Goal: Transaction & Acquisition: Purchase product/service

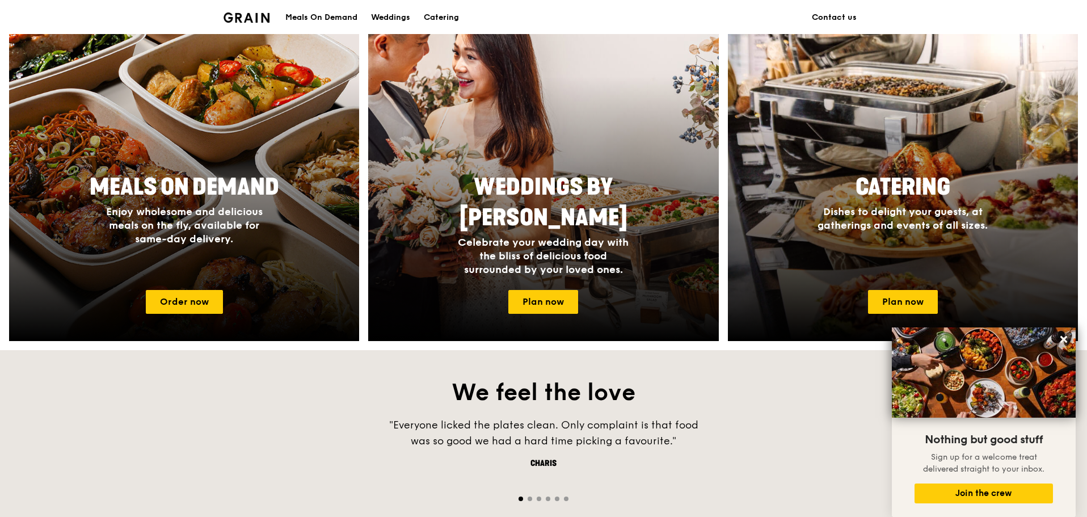
scroll to position [441, 0]
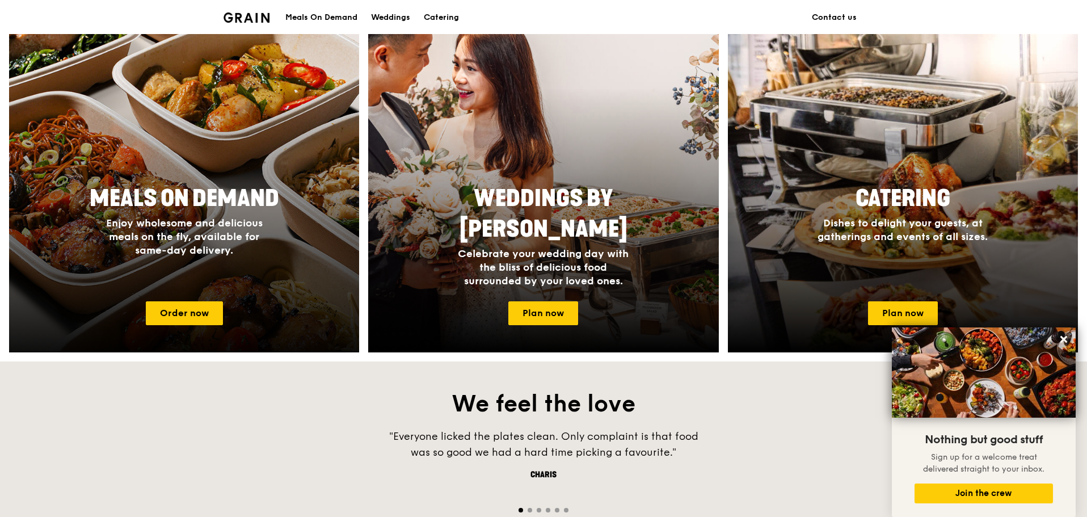
click at [255, 271] on div "Meals On Demand Enjoy wholesome and delicious meals on the fly, available for s…" at bounding box center [184, 236] width 350 height 114
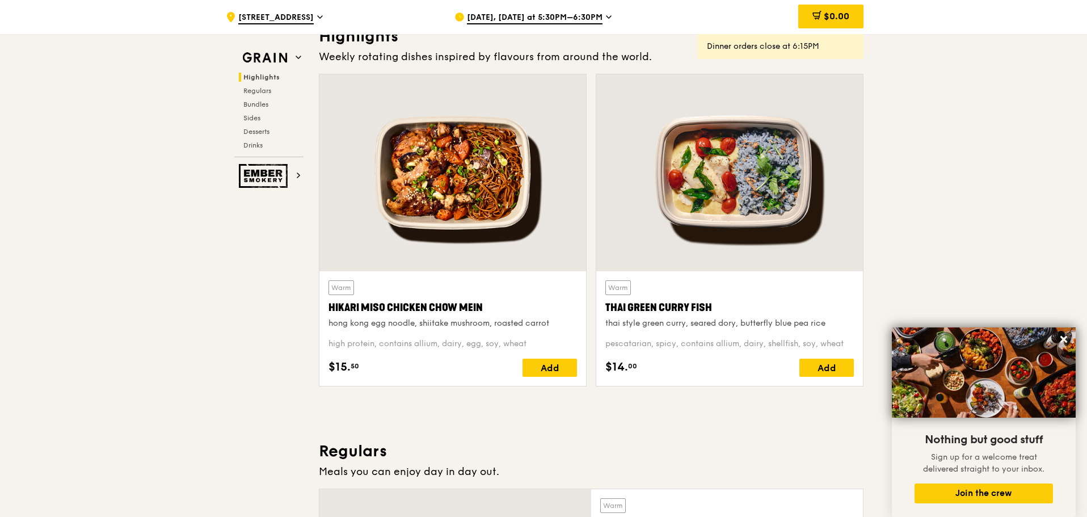
scroll to position [227, 0]
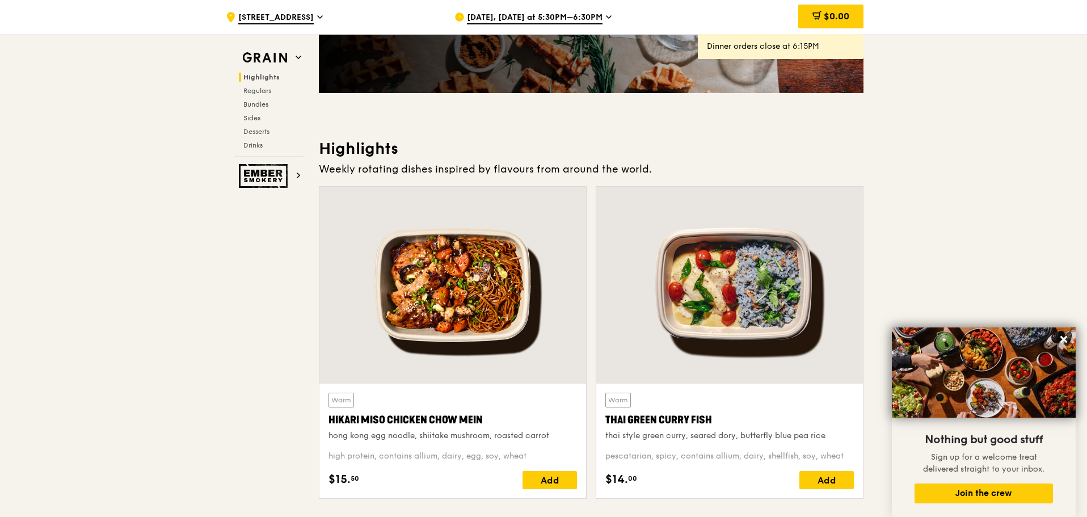
click at [532, 19] on span "[DATE], [DATE] at 5:30PM–6:30PM" at bounding box center [535, 18] width 136 height 12
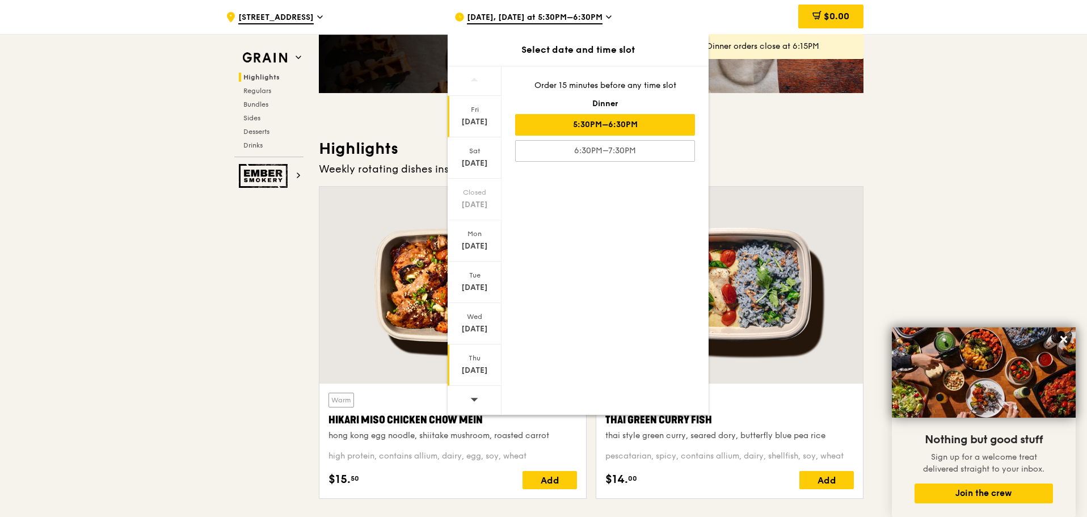
click at [473, 378] on div "[DATE]" at bounding box center [475, 364] width 54 height 41
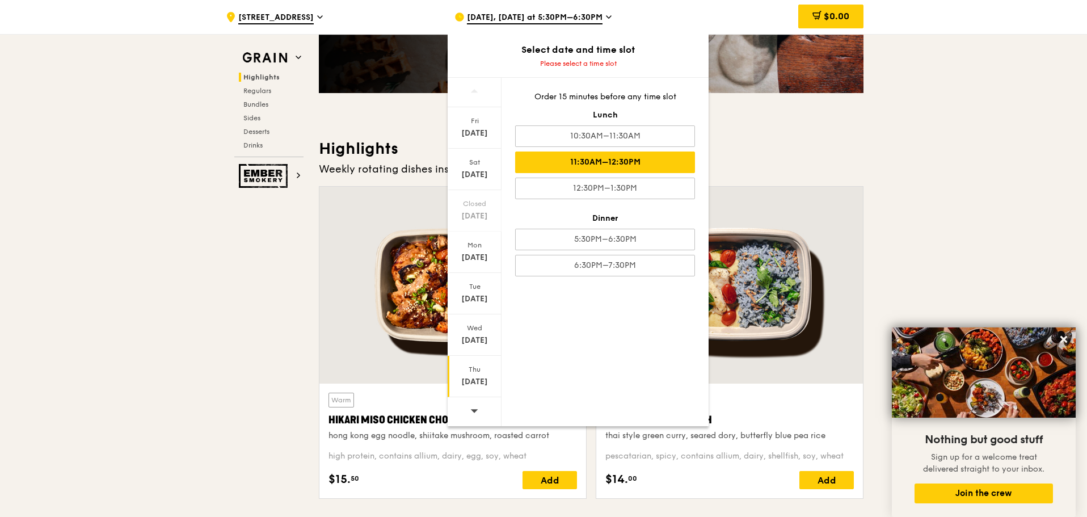
click at [623, 166] on div "11:30AM–12:30PM" at bounding box center [605, 163] width 180 height 22
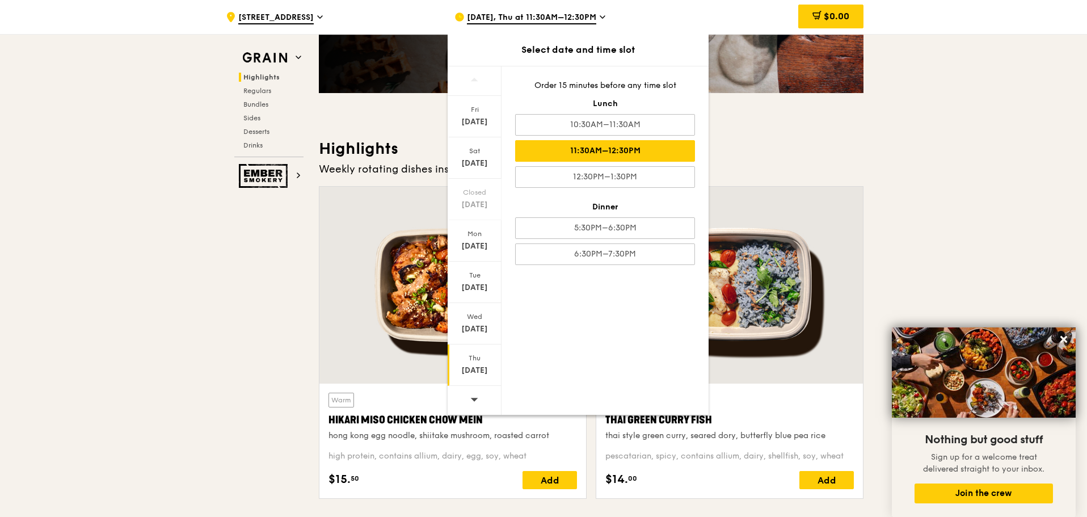
click at [623, 160] on div "11:30AM–12:30PM" at bounding box center [605, 151] width 180 height 22
click at [632, 304] on div "[DATE] [DATE] Closed [DATE] [DATE] [DATE] [DATE] [DATE] Order 15 minutes before…" at bounding box center [578, 240] width 261 height 349
click at [493, 371] on div "[DATE]" at bounding box center [474, 370] width 51 height 11
click at [469, 365] on div "[DATE]" at bounding box center [474, 370] width 51 height 11
click at [788, 175] on div "Weekly rotating dishes inspired by flavours from around the world." at bounding box center [591, 169] width 545 height 16
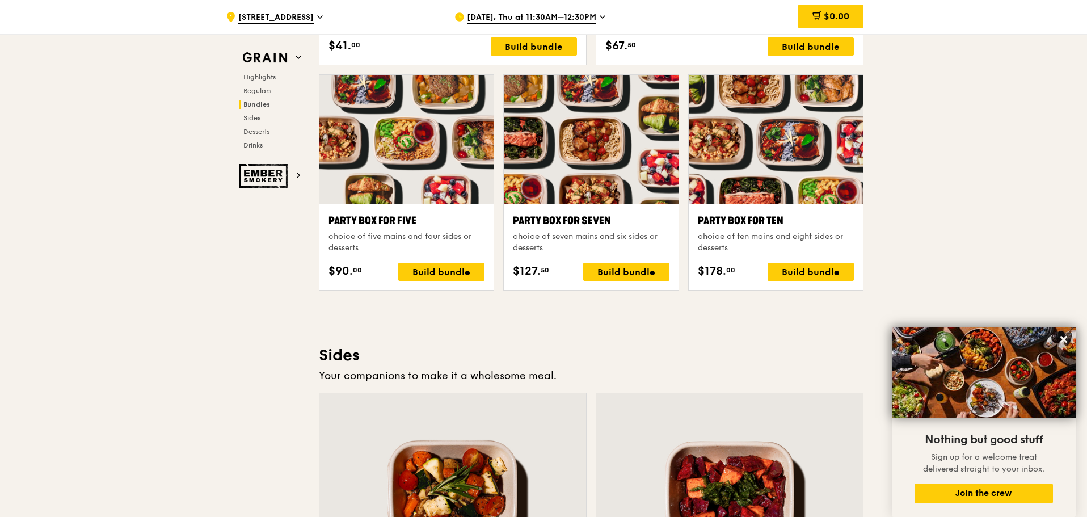
scroll to position [2213, 0]
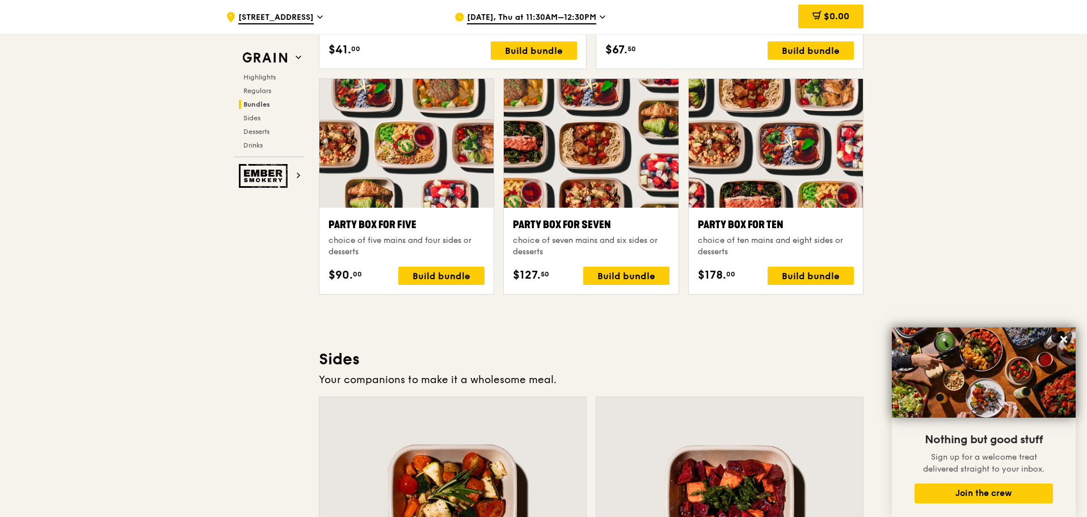
click at [260, 96] on div "Highlights Regulars Bundles Sides Desserts Drinks" at bounding box center [268, 111] width 69 height 77
click at [260, 88] on span "Regulars" at bounding box center [258, 91] width 30 height 8
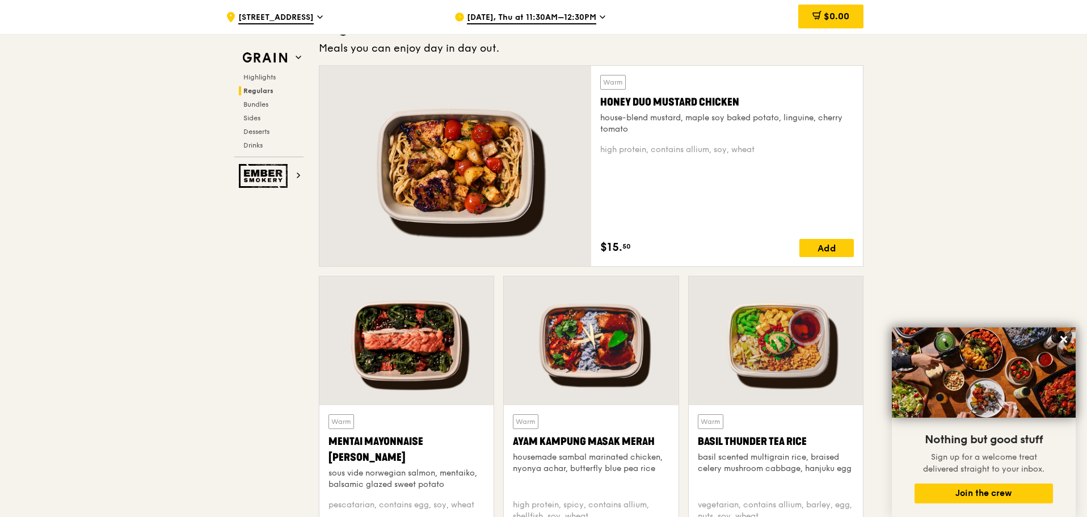
scroll to position [735, 0]
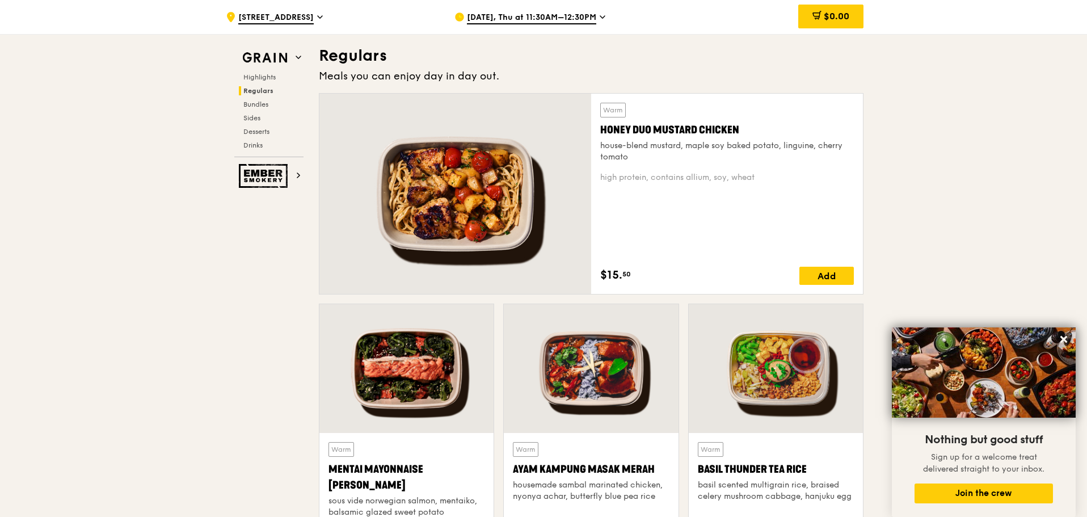
click at [683, 134] on div "Honey Duo Mustard Chicken" at bounding box center [727, 130] width 254 height 16
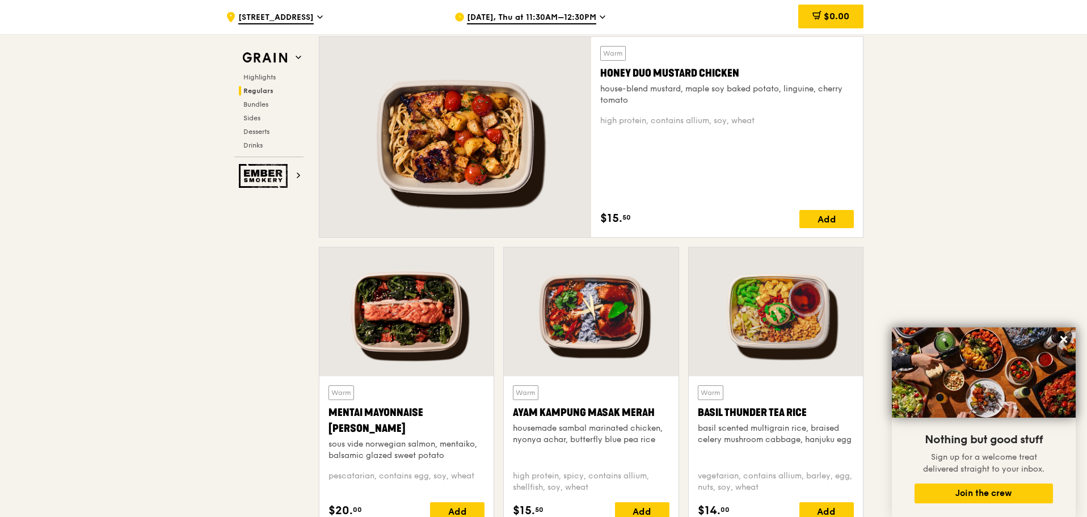
click at [778, 304] on div at bounding box center [776, 311] width 174 height 129
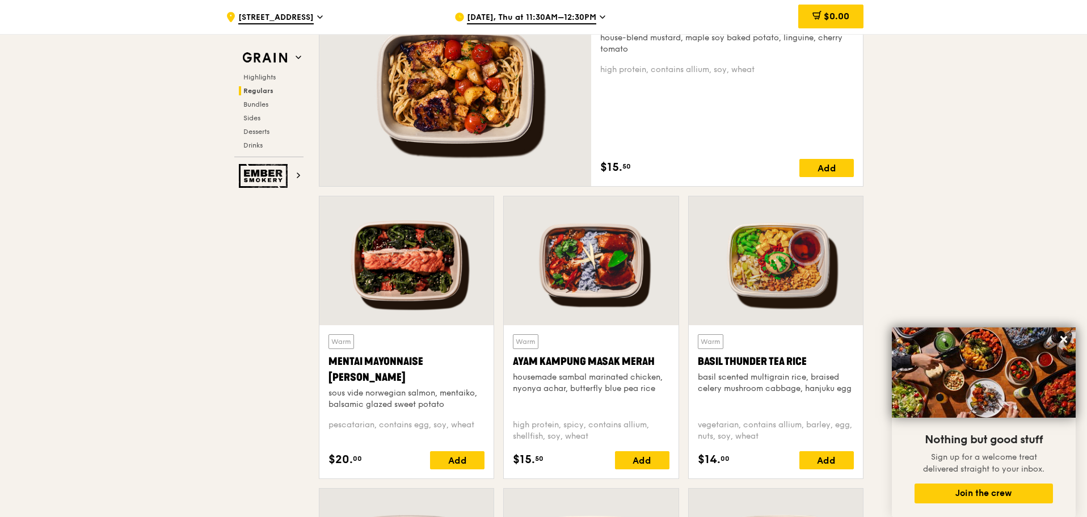
scroll to position [905, 0]
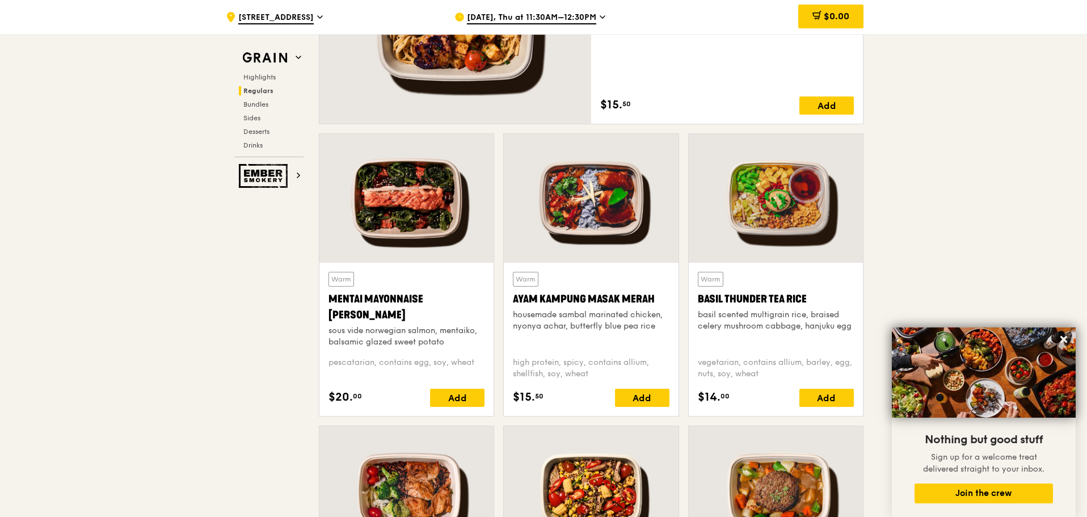
click at [818, 400] on div "Add" at bounding box center [827, 398] width 54 height 18
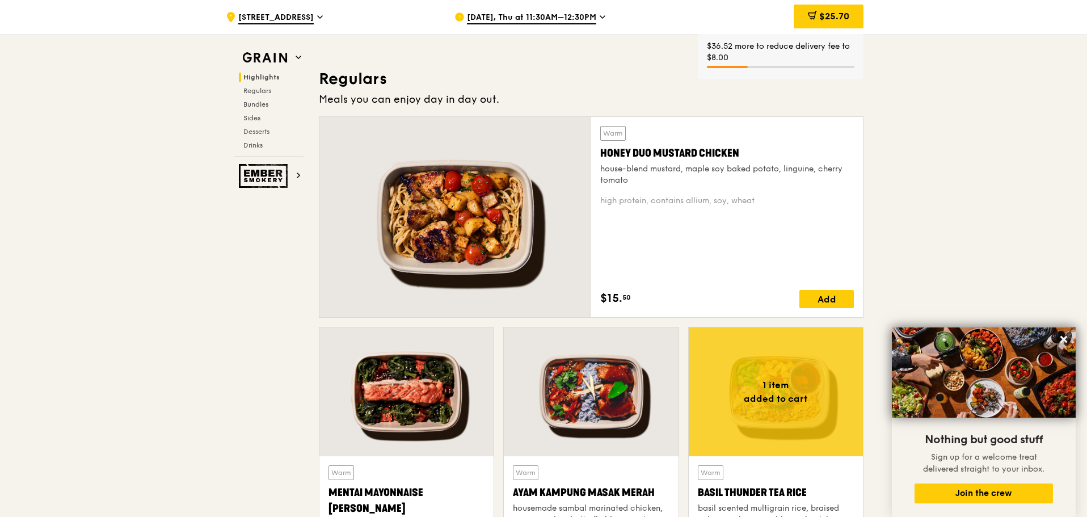
scroll to position [678, 0]
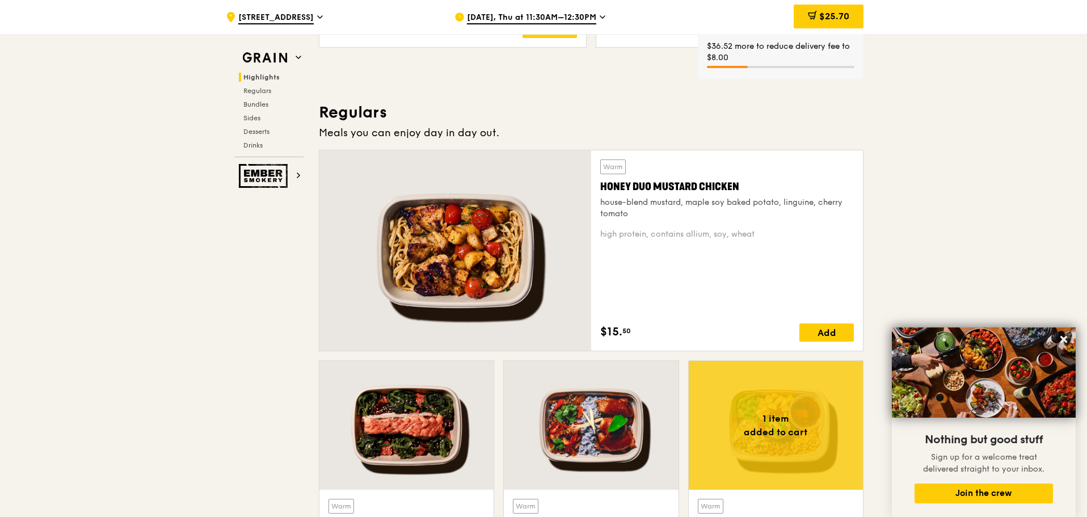
click at [825, 11] on span "$25.70" at bounding box center [835, 16] width 30 height 11
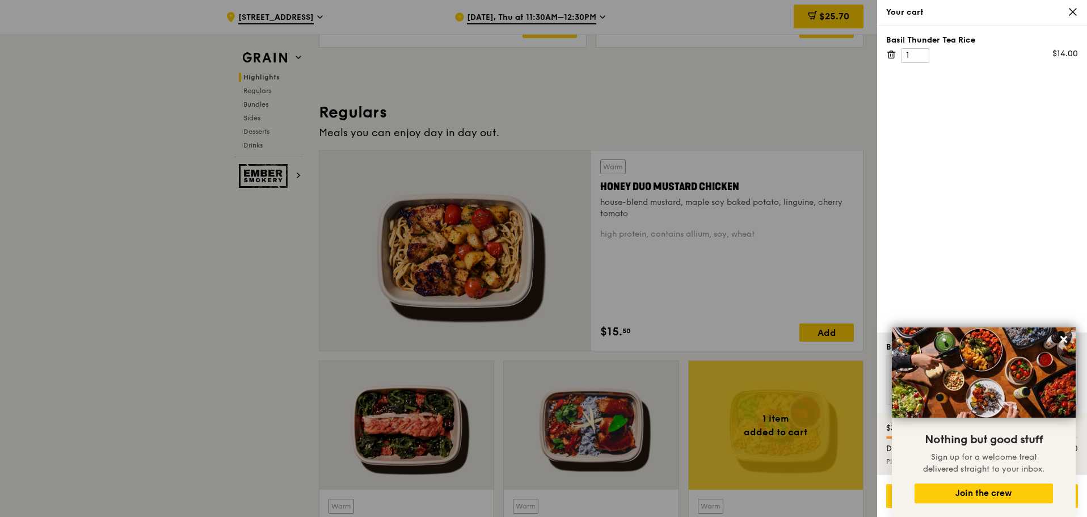
click at [806, 107] on div at bounding box center [543, 258] width 1087 height 517
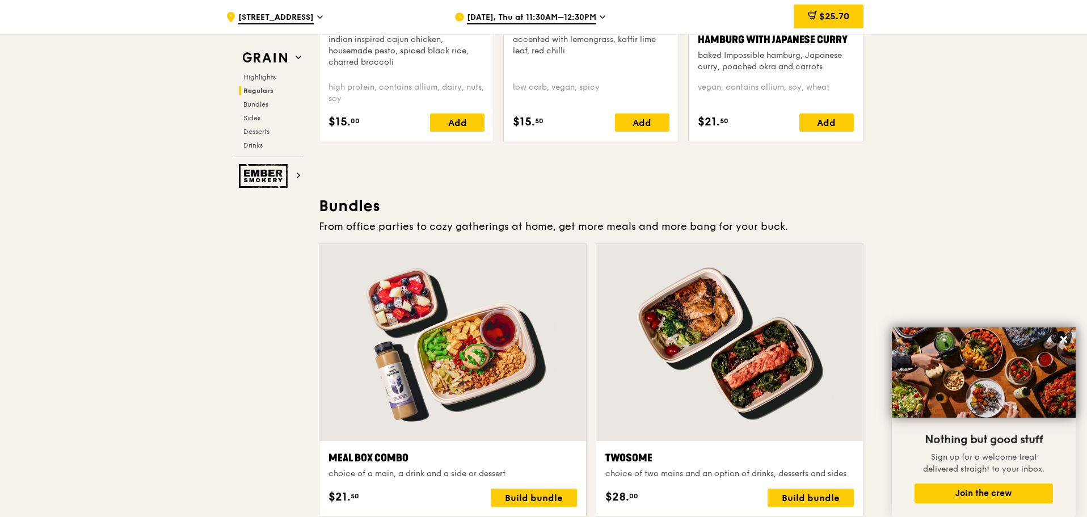
scroll to position [1302, 0]
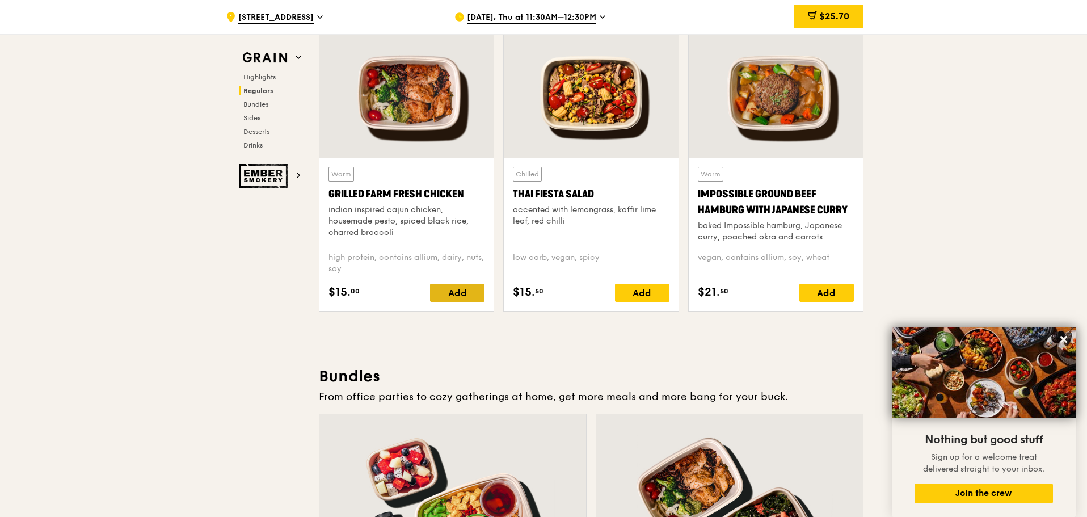
click at [453, 287] on div "Add" at bounding box center [457, 293] width 54 height 18
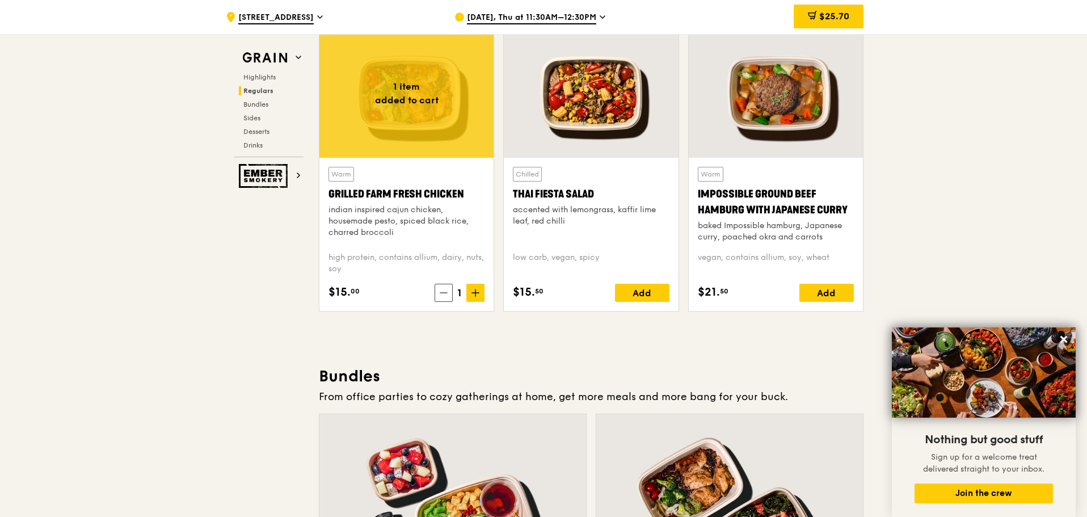
click at [453, 287] on span "1" at bounding box center [460, 293] width 14 height 16
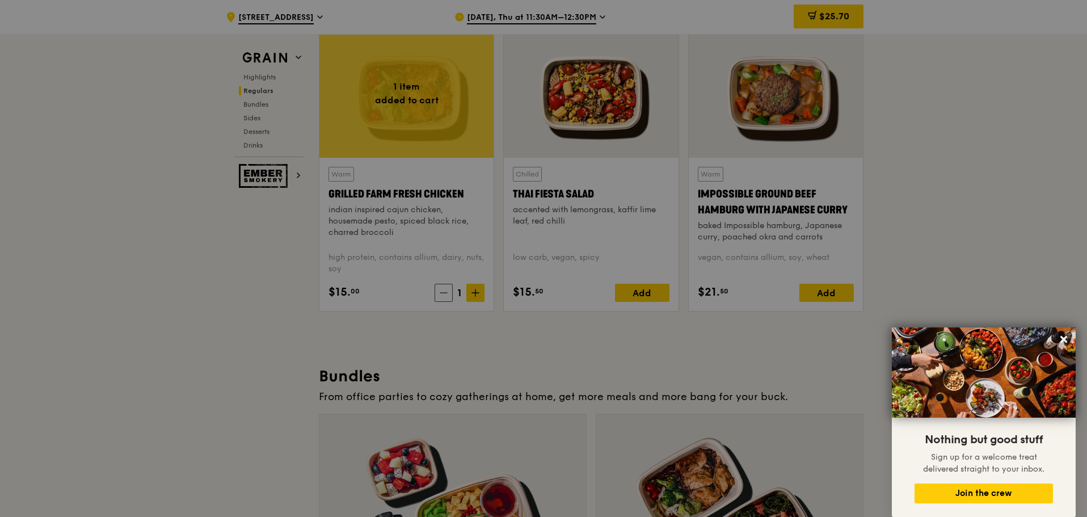
click at [453, 287] on div at bounding box center [543, 258] width 1087 height 517
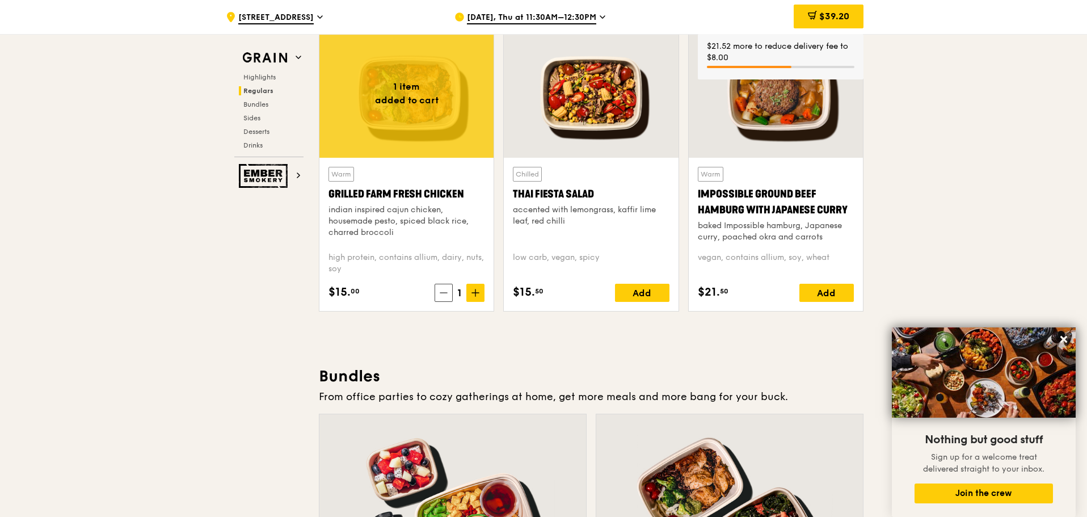
click at [453, 287] on span "1" at bounding box center [460, 293] width 14 height 16
click at [481, 296] on span at bounding box center [476, 293] width 18 height 18
click at [481, 295] on span at bounding box center [476, 293] width 18 height 18
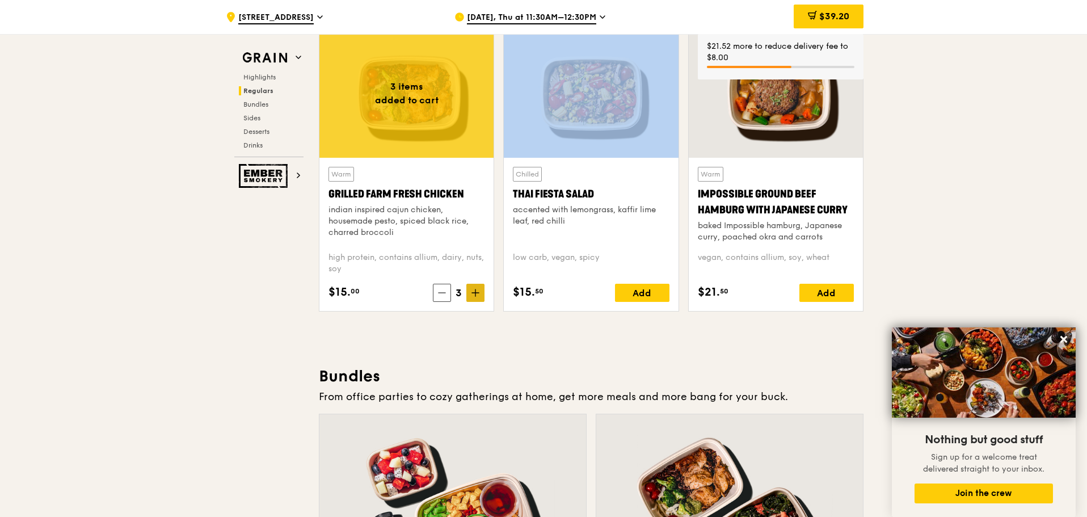
click at [481, 295] on span at bounding box center [476, 293] width 18 height 18
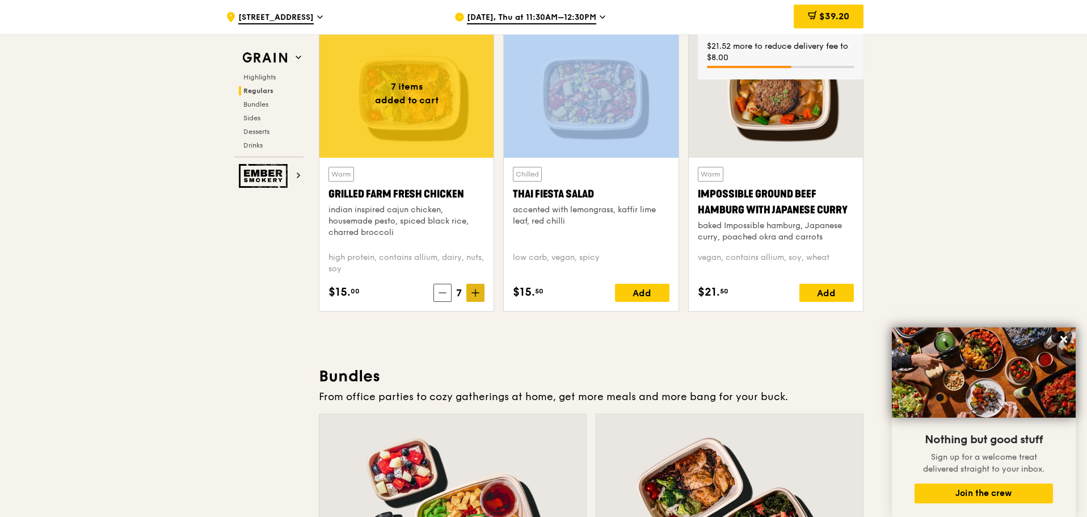
click at [481, 295] on span at bounding box center [476, 293] width 18 height 18
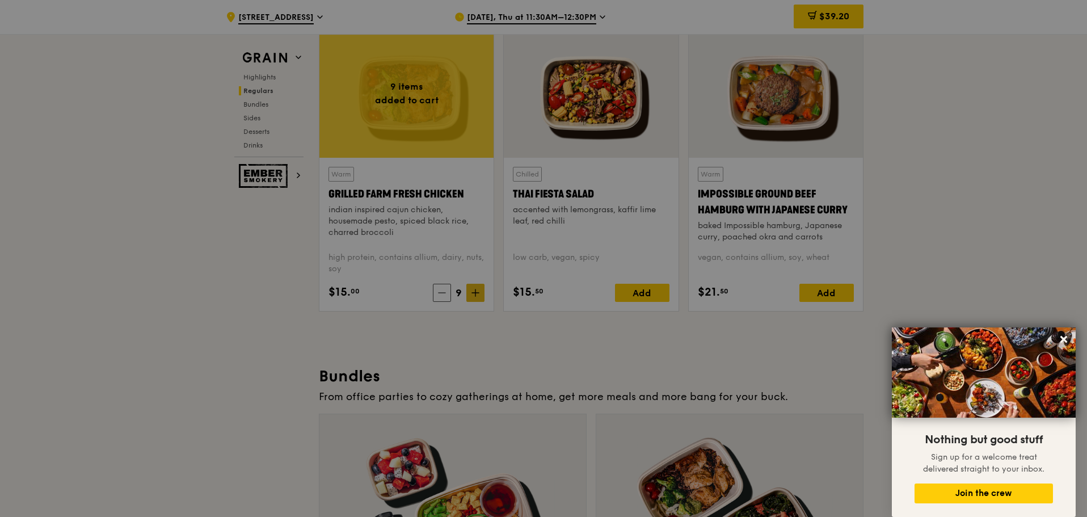
click at [481, 295] on div at bounding box center [543, 258] width 1087 height 517
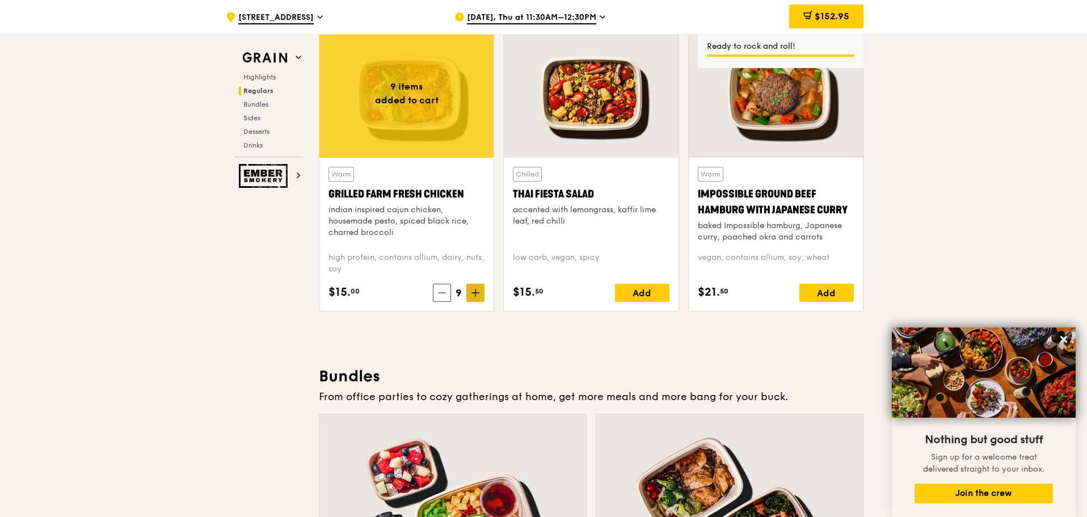
click at [477, 297] on span at bounding box center [476, 293] width 18 height 18
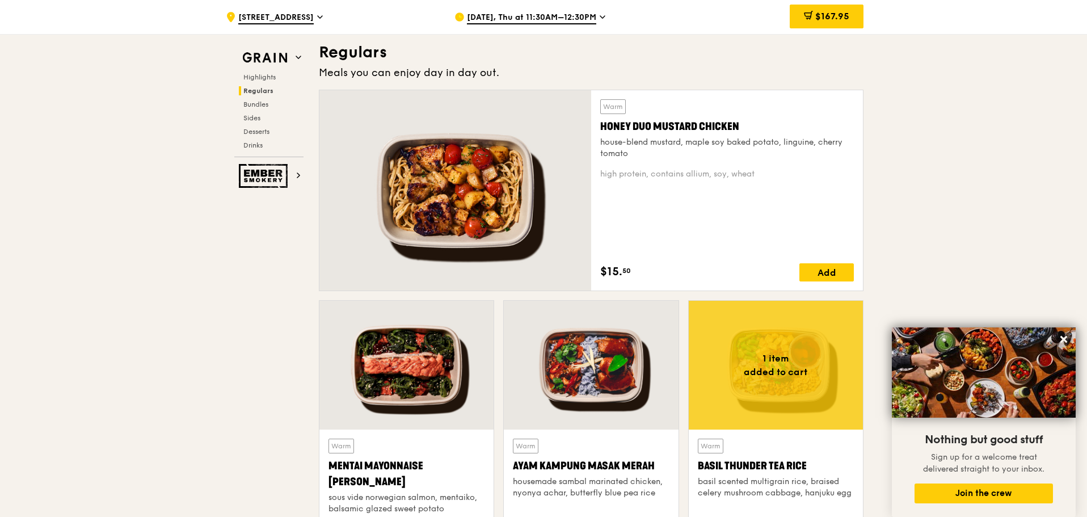
scroll to position [735, 0]
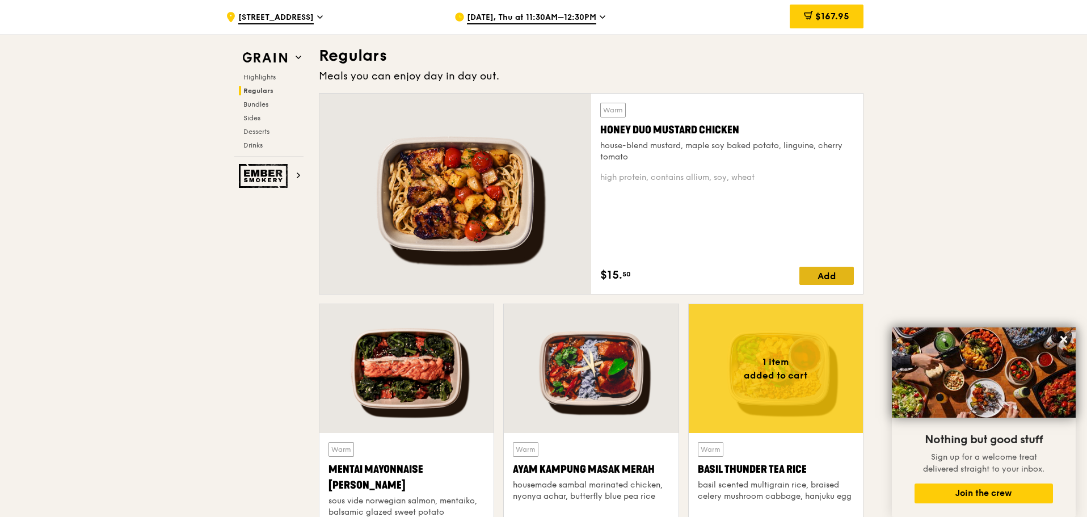
click at [826, 278] on div "Add" at bounding box center [827, 276] width 54 height 18
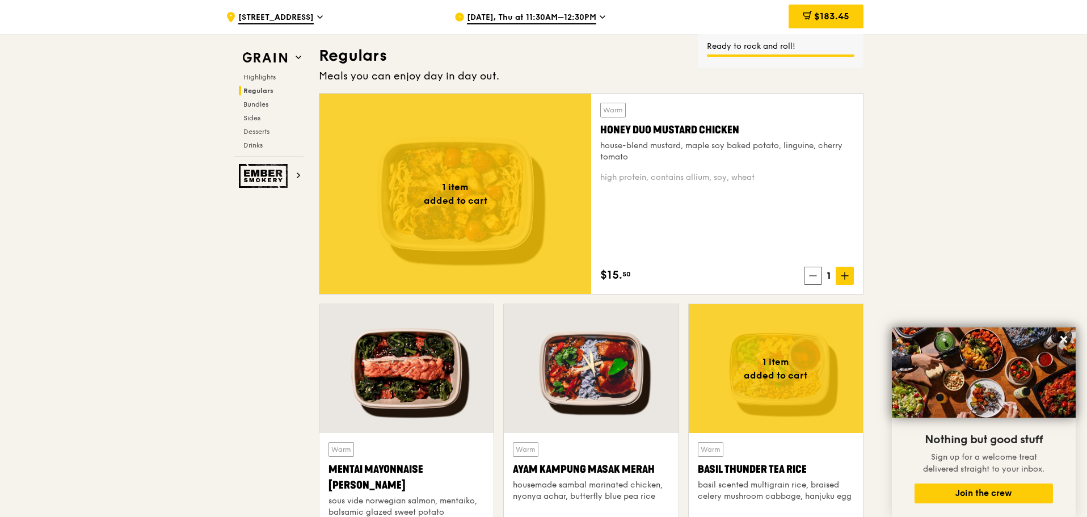
click at [843, 276] on icon at bounding box center [845, 276] width 7 height 0
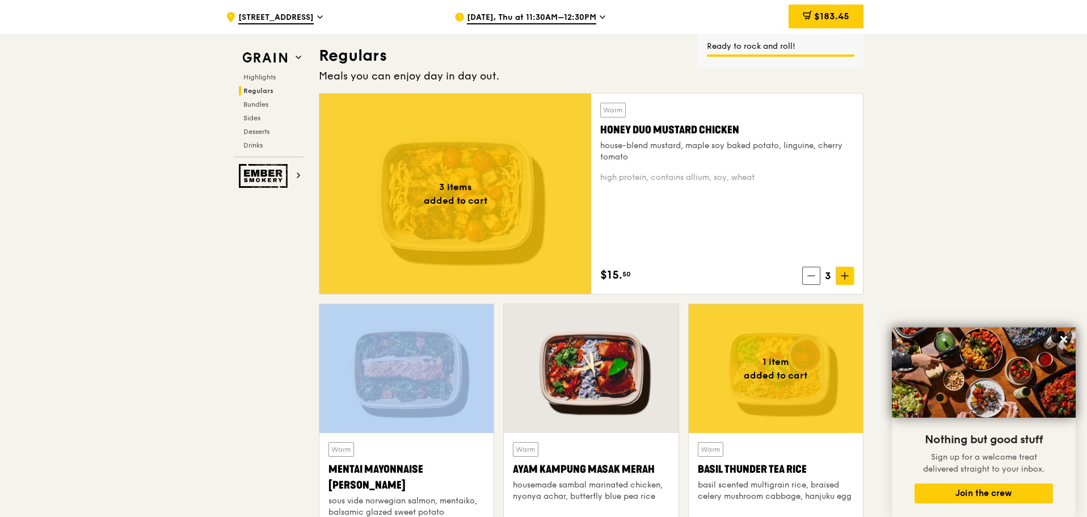
click at [843, 276] on icon at bounding box center [845, 276] width 7 height 0
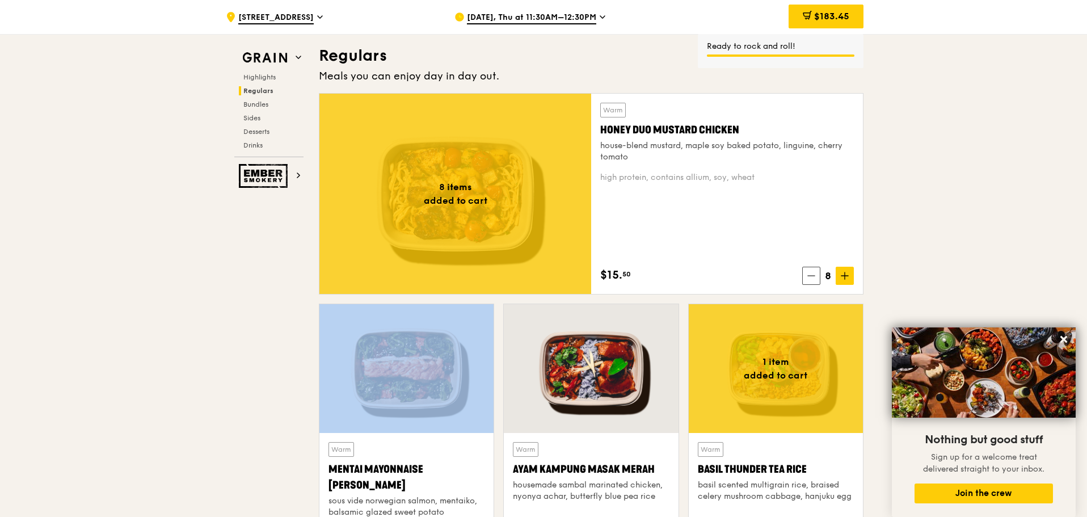
click at [843, 276] on icon at bounding box center [845, 276] width 7 height 0
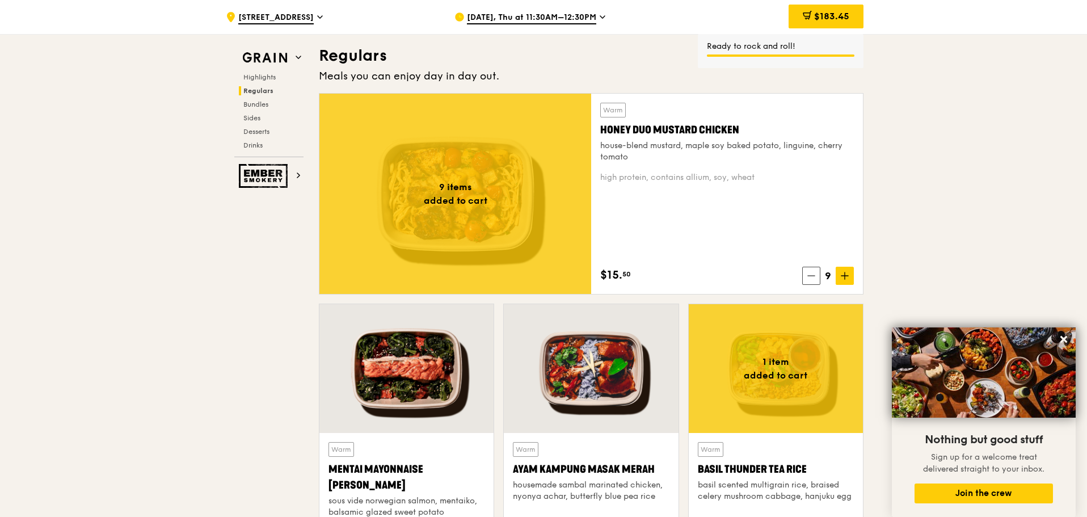
click at [843, 276] on icon at bounding box center [845, 276] width 7 height 0
click at [806, 277] on icon at bounding box center [807, 276] width 8 height 8
click at [806, 277] on span at bounding box center [811, 276] width 18 height 18
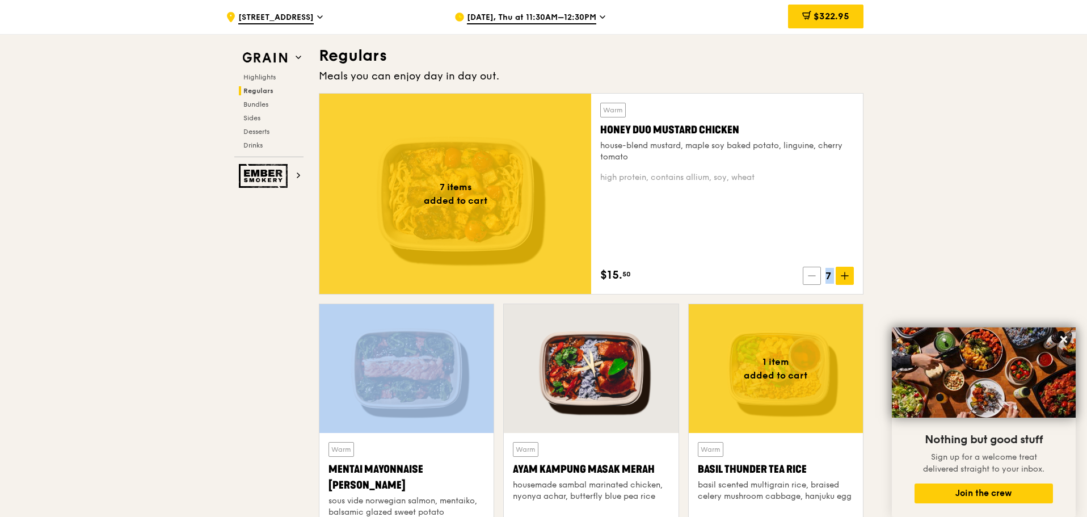
click at [806, 277] on span at bounding box center [812, 276] width 18 height 18
click at [806, 277] on span at bounding box center [811, 276] width 18 height 18
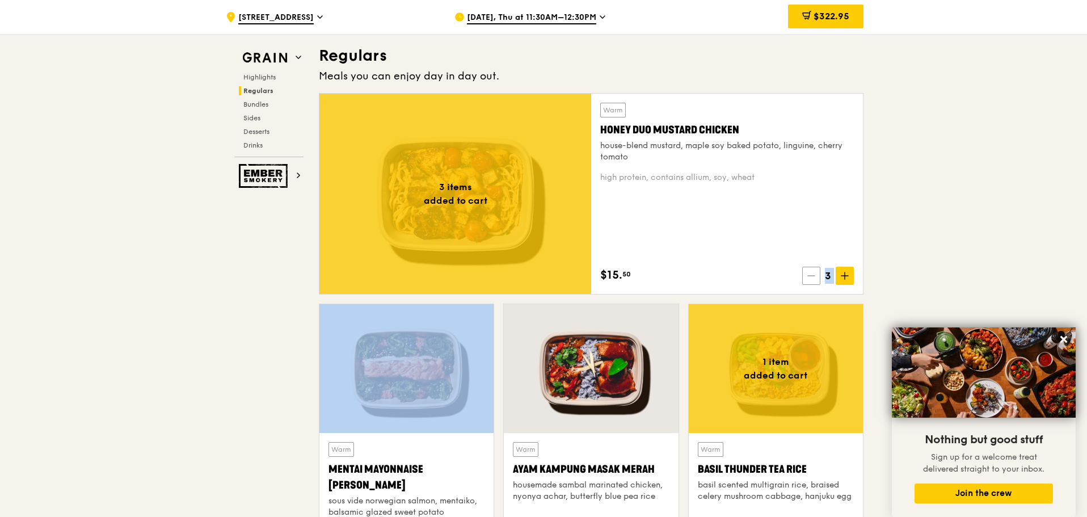
click at [806, 277] on span at bounding box center [811, 276] width 18 height 18
click at [806, 277] on span at bounding box center [813, 276] width 18 height 18
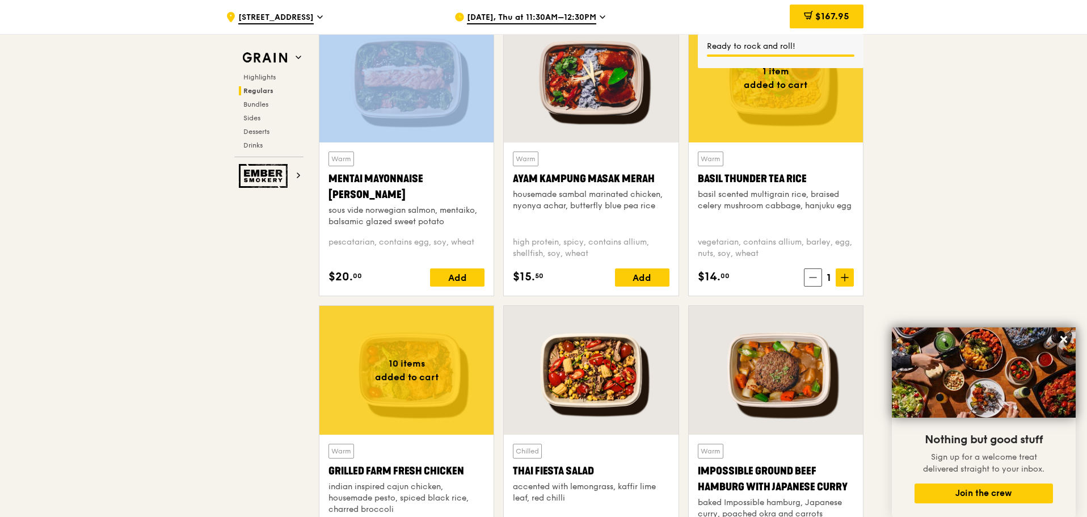
scroll to position [962, 0]
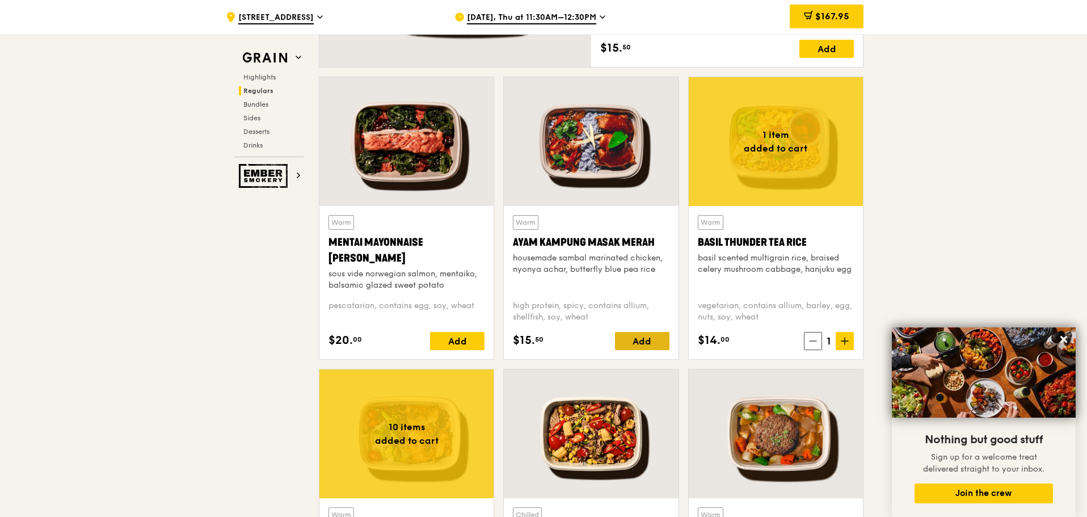
click at [650, 341] on div "Add" at bounding box center [642, 341] width 54 height 18
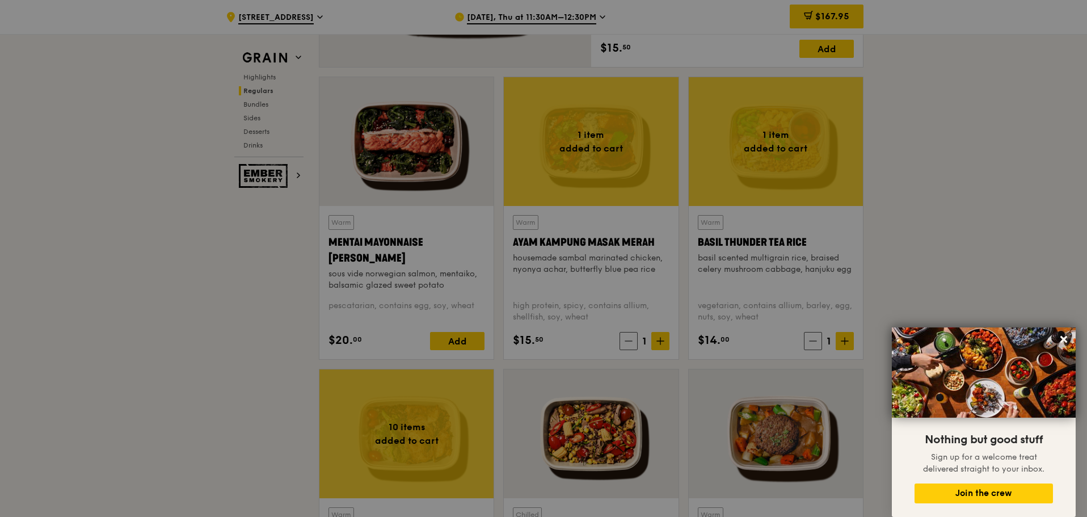
click at [657, 339] on div at bounding box center [543, 258] width 1087 height 517
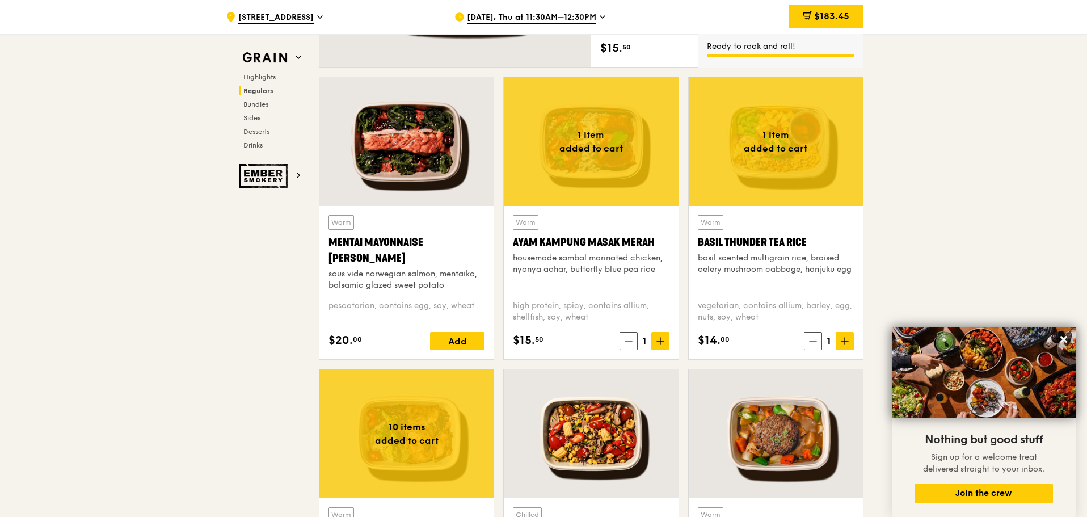
click at [657, 339] on icon at bounding box center [661, 341] width 8 height 8
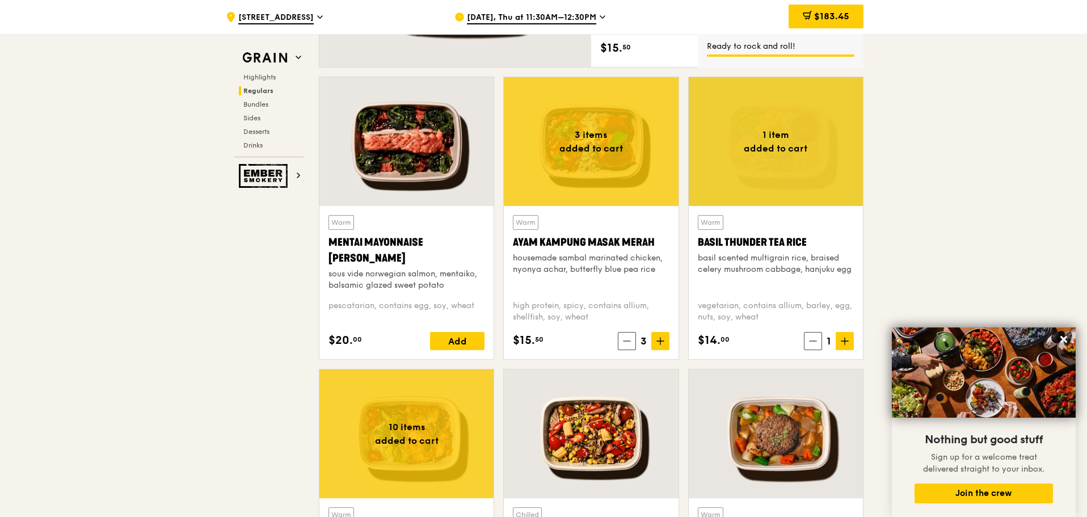
click at [657, 339] on icon at bounding box center [661, 341] width 8 height 8
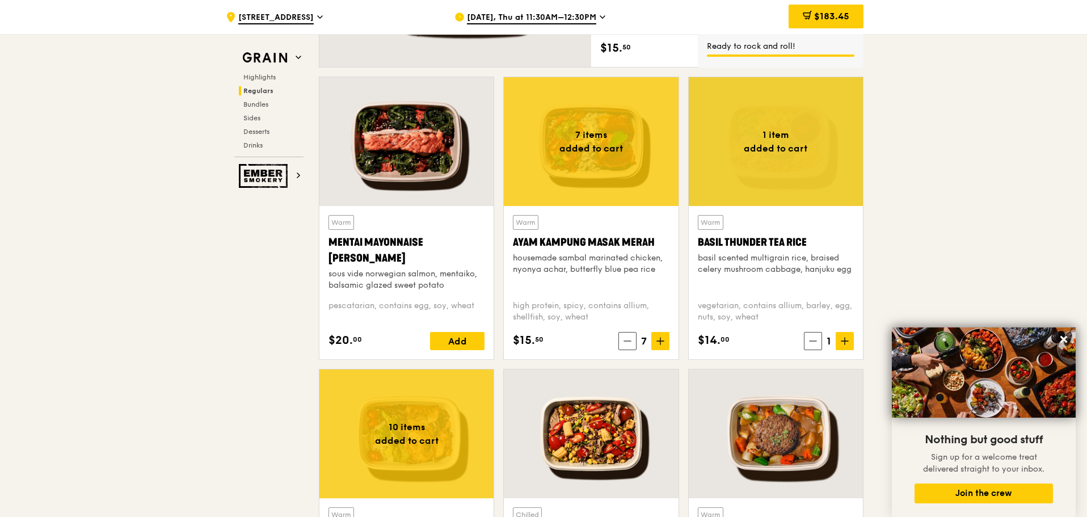
click at [657, 339] on icon at bounding box center [661, 341] width 8 height 8
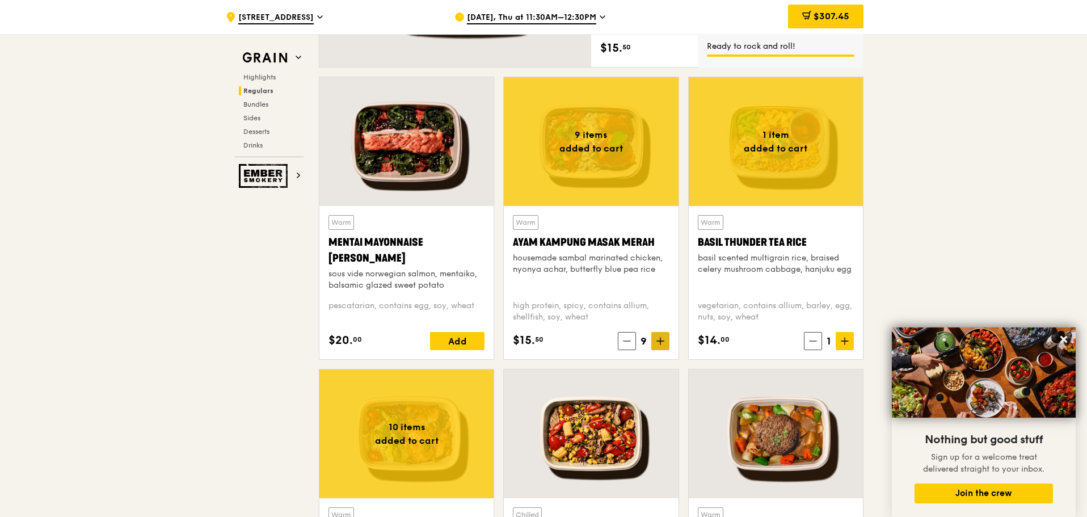
click at [663, 338] on icon at bounding box center [661, 341] width 8 height 8
click at [657, 344] on icon at bounding box center [661, 341] width 8 height 8
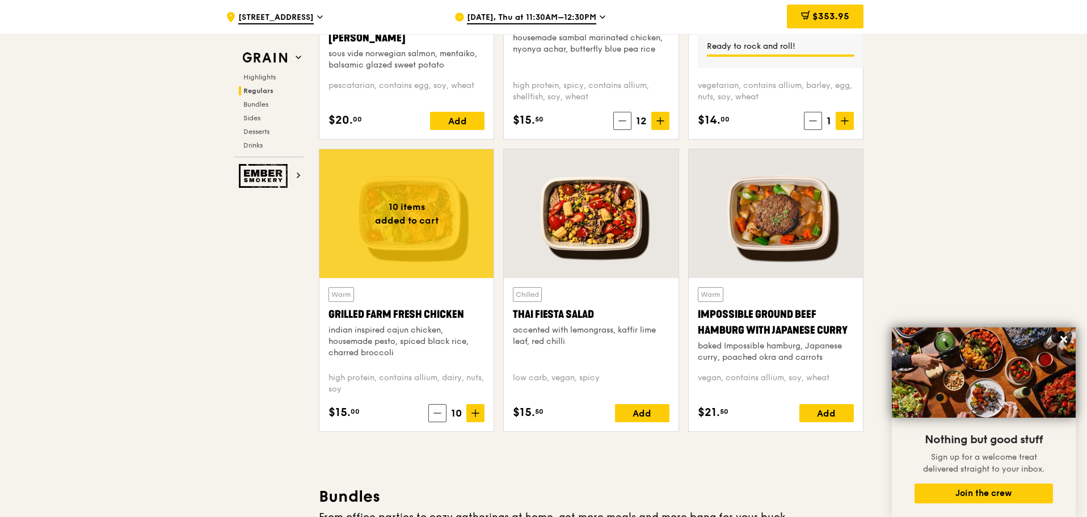
scroll to position [1189, 0]
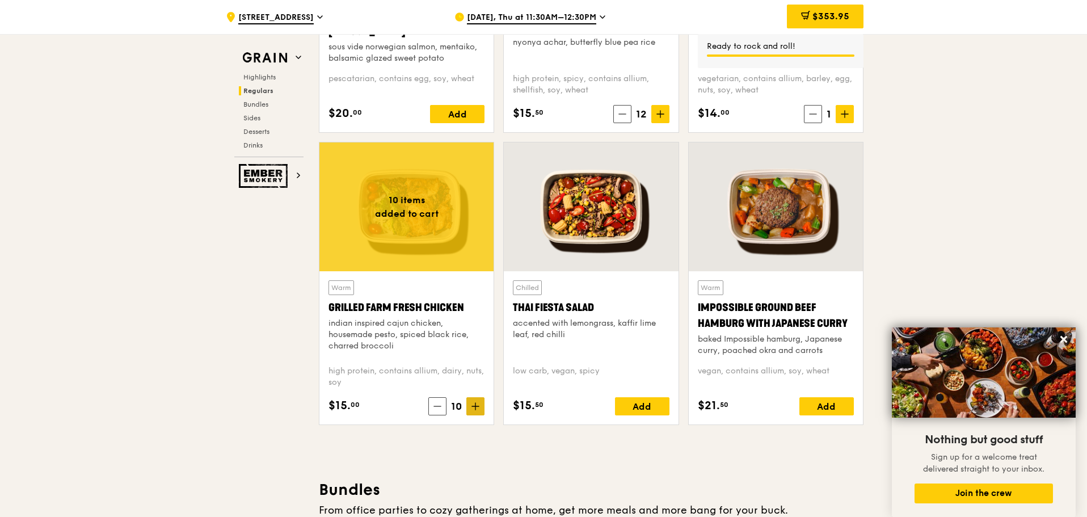
click at [478, 405] on icon at bounding box center [476, 406] width 8 height 8
click at [476, 402] on icon at bounding box center [476, 406] width 8 height 8
click at [661, 114] on icon at bounding box center [660, 114] width 7 height 0
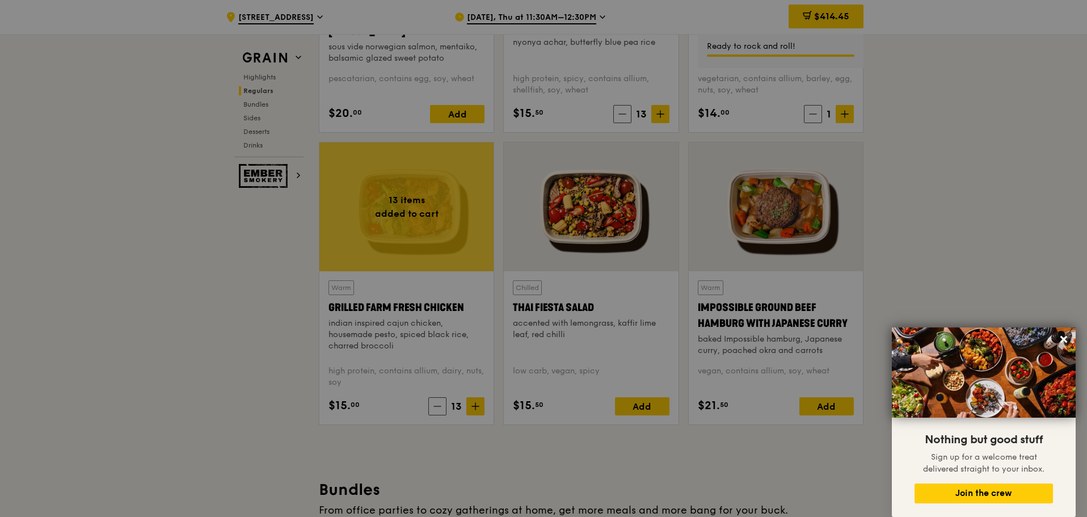
type input "13"
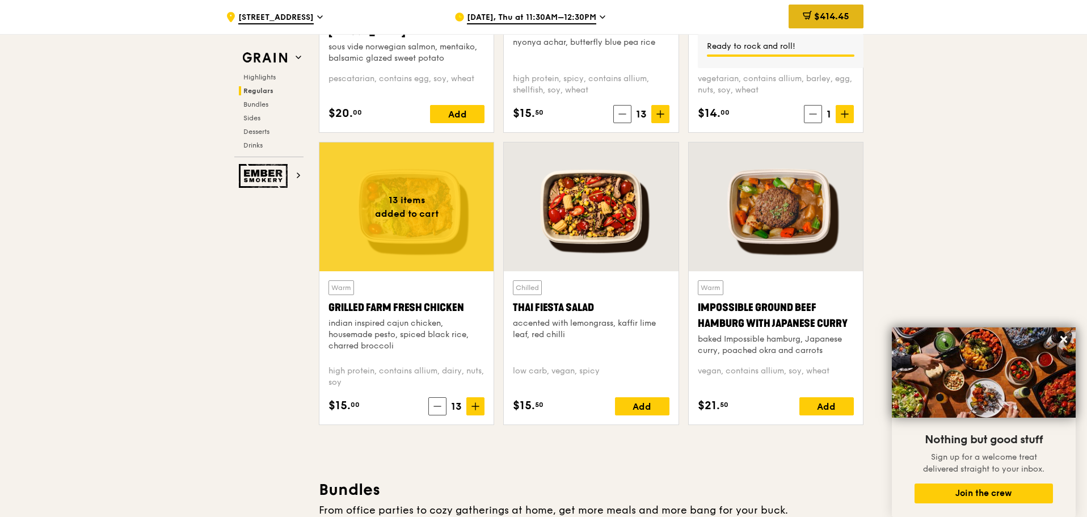
click at [821, 20] on span "$414.45" at bounding box center [831, 16] width 35 height 11
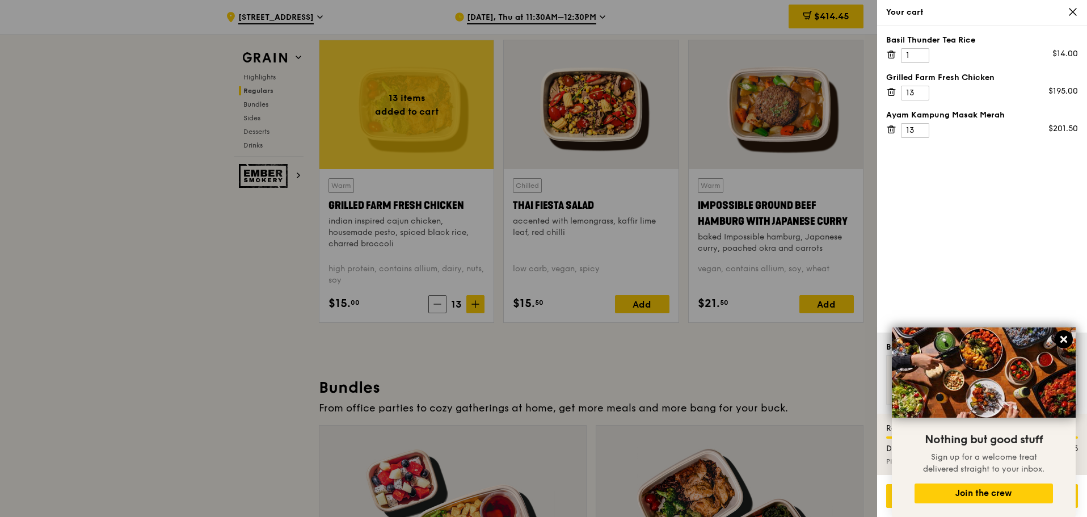
click at [1066, 338] on icon at bounding box center [1064, 339] width 7 height 7
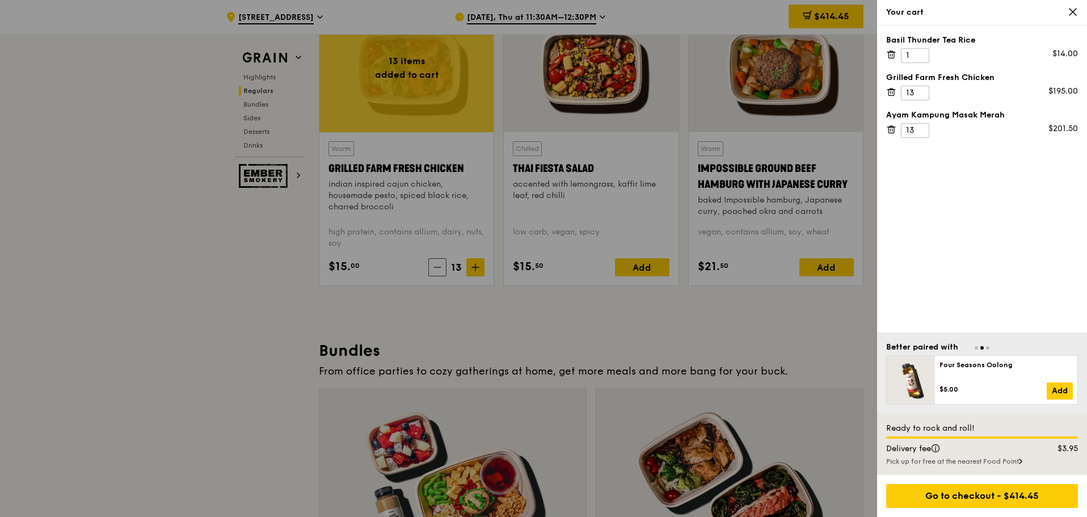
scroll to position [1348, 0]
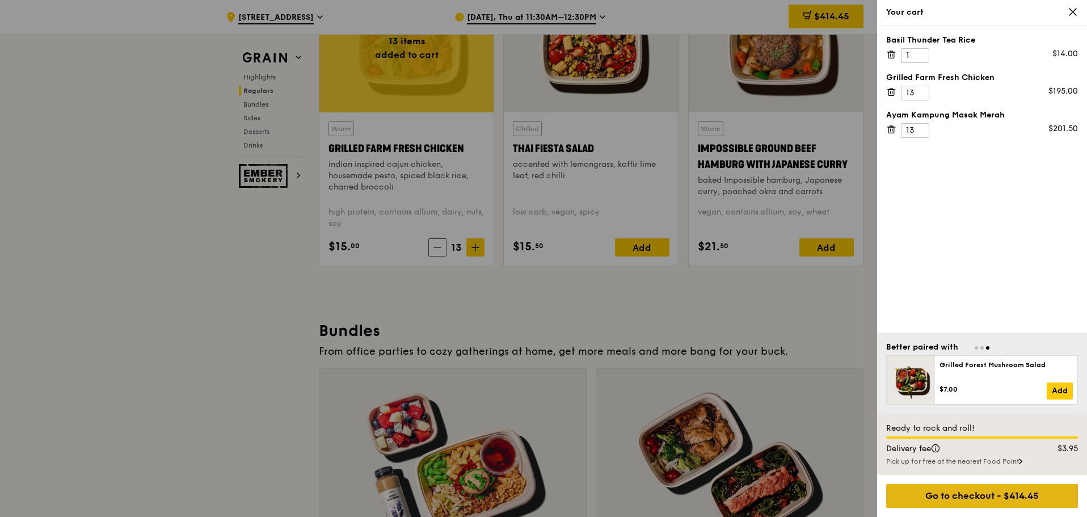
click at [1022, 493] on div "Go to checkout - $414.45" at bounding box center [982, 496] width 192 height 24
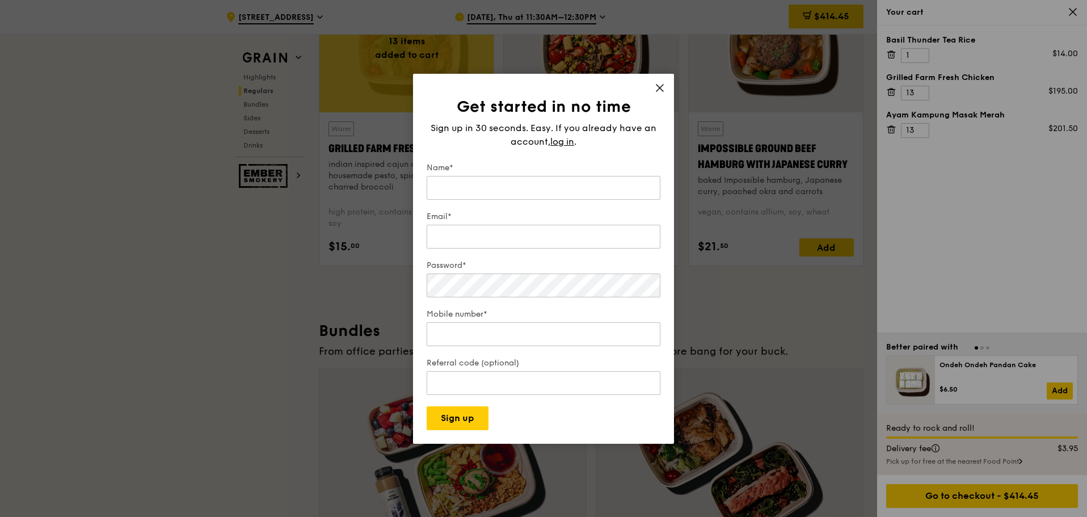
click at [658, 84] on icon at bounding box center [660, 88] width 10 height 10
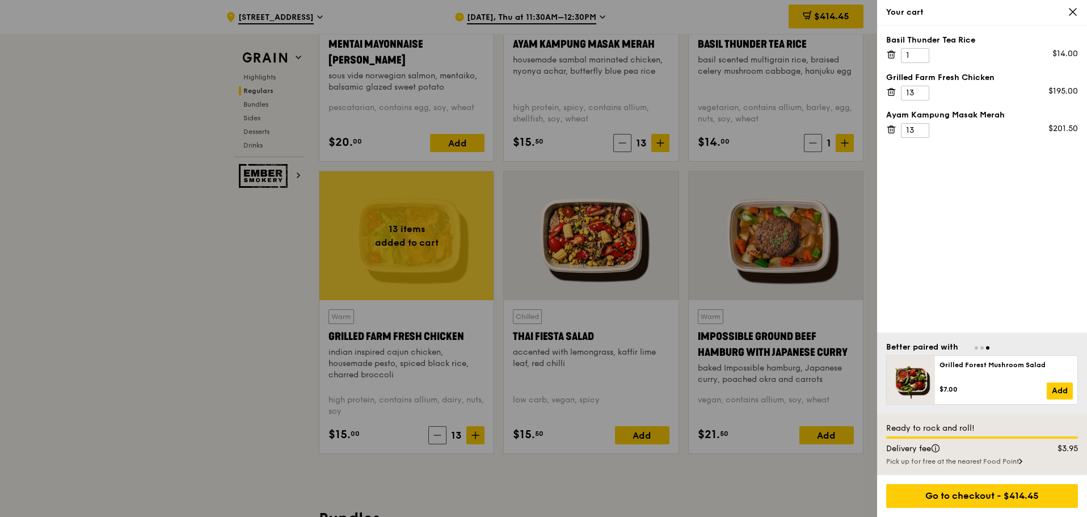
scroll to position [1234, 0]
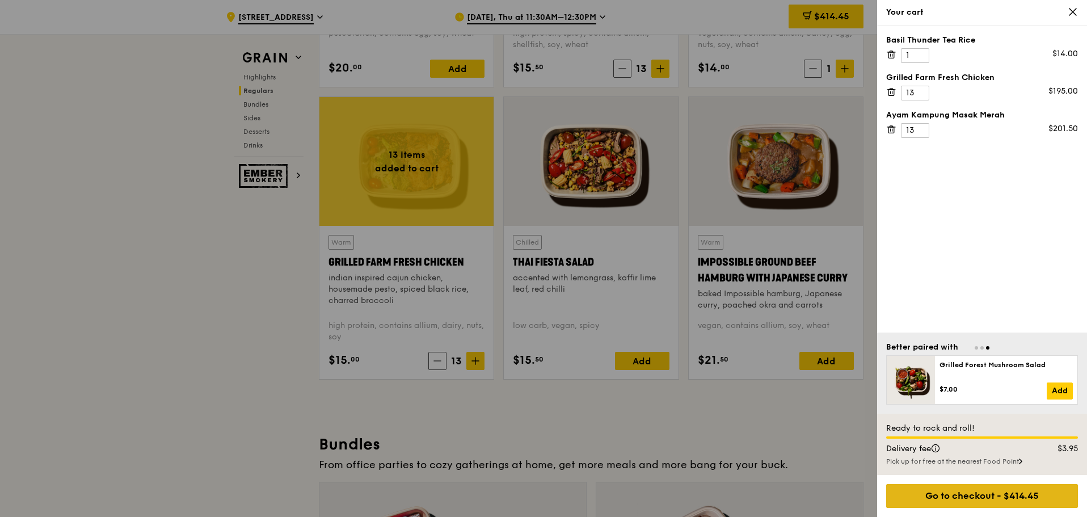
click at [1023, 496] on div "Go to checkout - $414.45" at bounding box center [982, 496] width 192 height 24
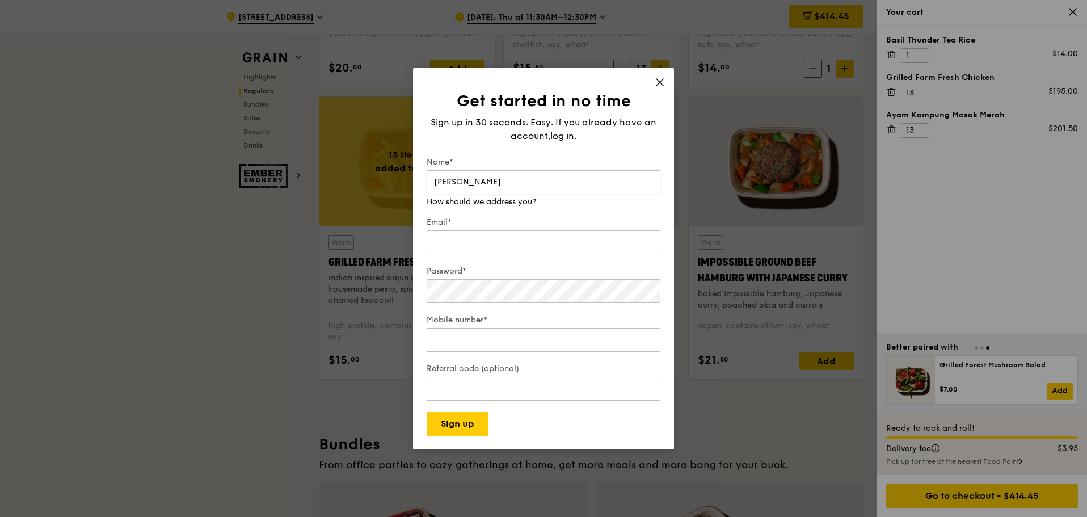
type input "[PERSON_NAME]"
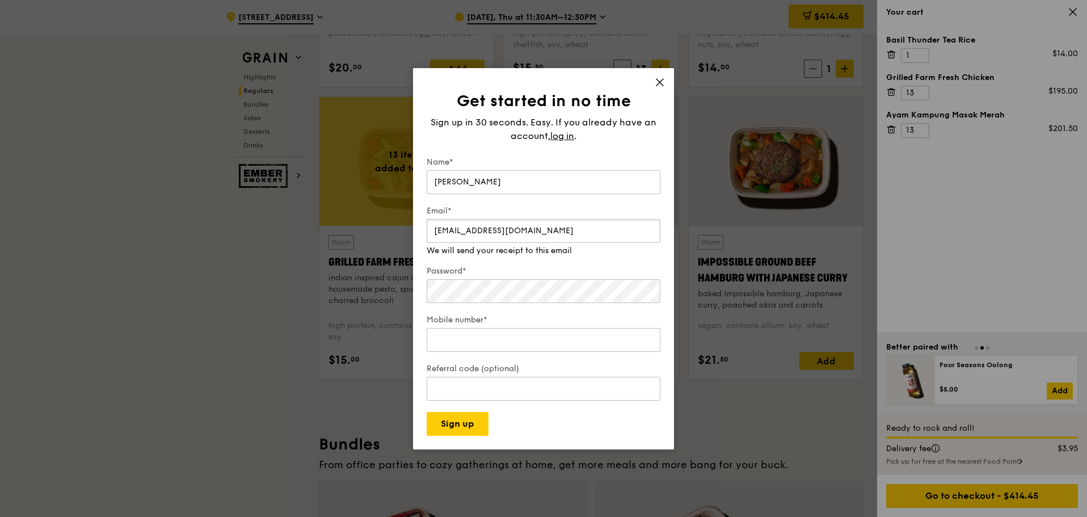
type input "[EMAIL_ADDRESS][DOMAIN_NAME]"
click at [540, 294] on div "Password* Make that at least six characters" at bounding box center [544, 279] width 234 height 51
click at [466, 340] on input "Mobile number*" at bounding box center [544, 340] width 234 height 24
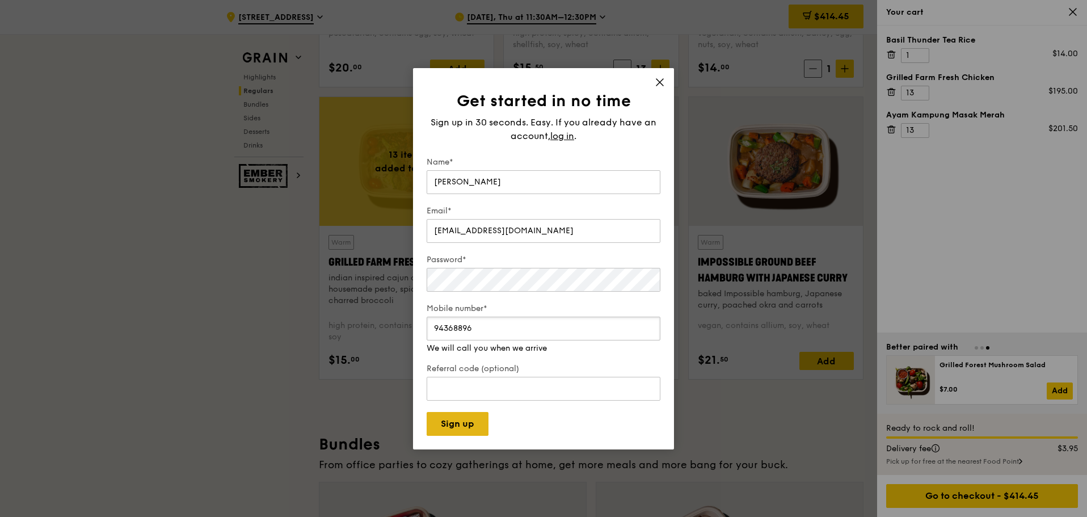
type input "94368896"
click at [461, 424] on button "Sign up" at bounding box center [458, 424] width 62 height 24
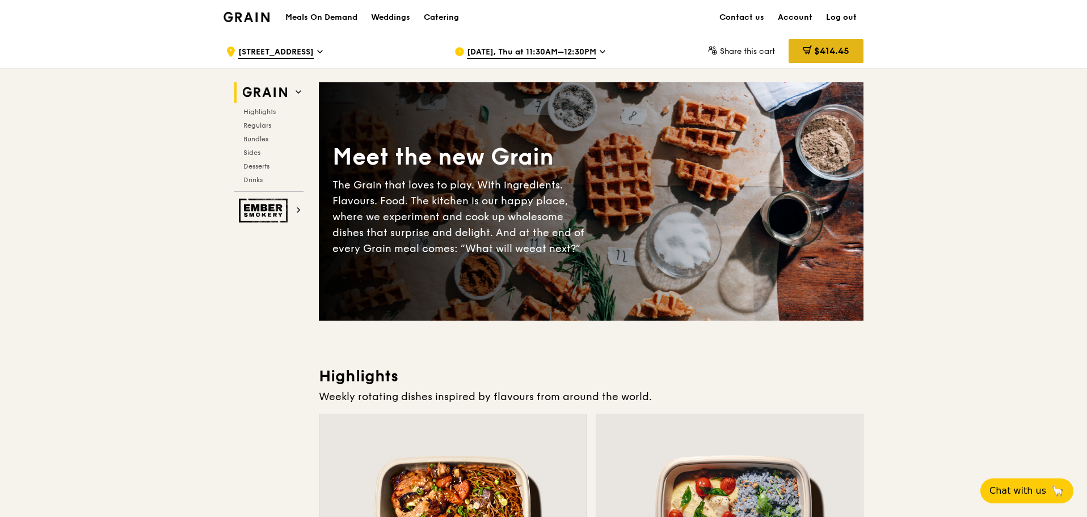
click at [835, 53] on span "$414.45" at bounding box center [831, 50] width 35 height 11
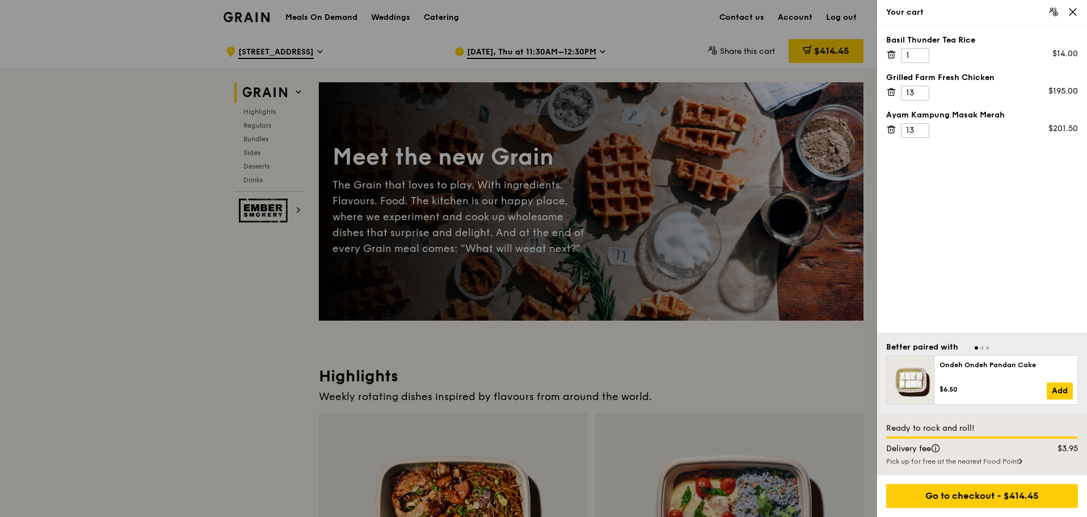
click at [929, 181] on div "Basil Thunder Tea Rice 1 $14.00 Grilled Farm Fresh Chicken 13 $195.00 Ayam Kamp…" at bounding box center [982, 179] width 210 height 307
click at [981, 490] on div "Go to checkout - $414.45" at bounding box center [982, 496] width 192 height 24
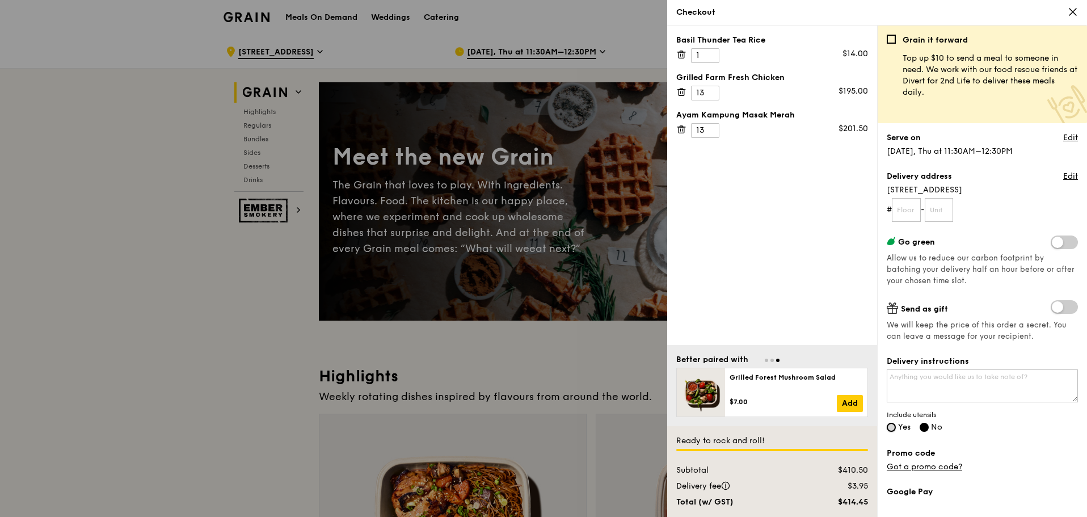
click at [896, 428] on input "Yes" at bounding box center [891, 427] width 9 height 9
radio input "true"
radio input "false"
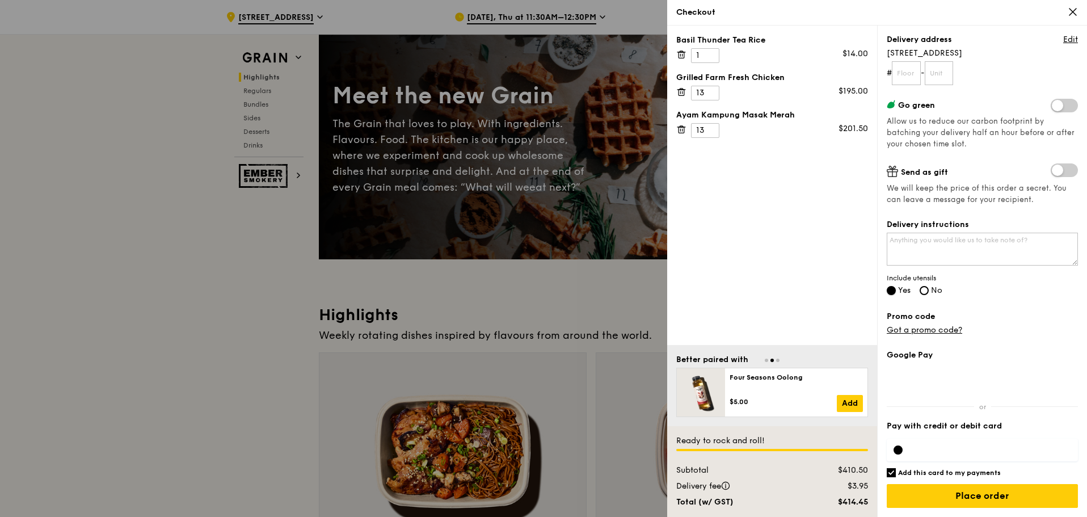
scroll to position [57, 0]
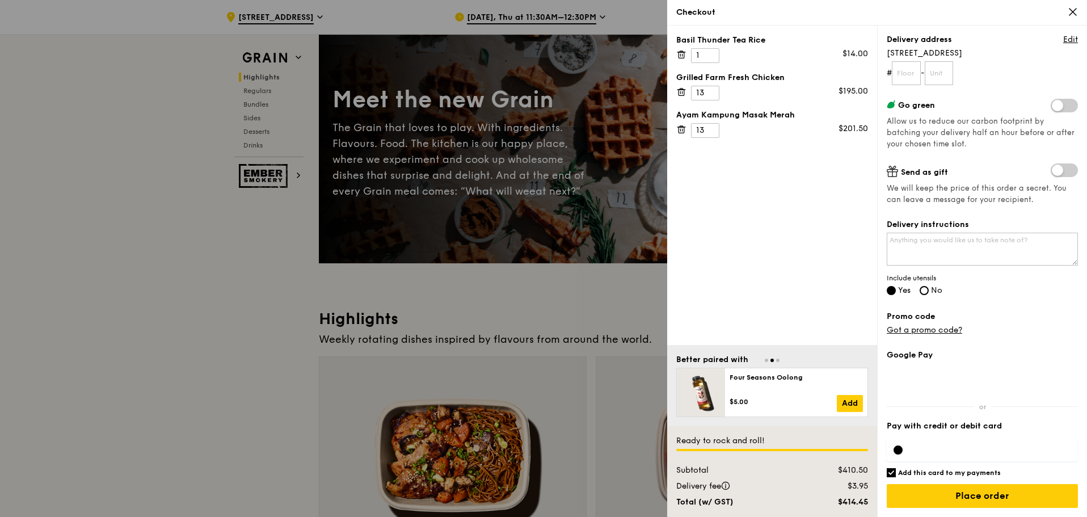
click at [804, 254] on div "Basil Thunder Tea Rice 1 $14.00 Grilled Farm Fresh Chicken 13 $195.00 Ayam Kamp…" at bounding box center [772, 186] width 210 height 320
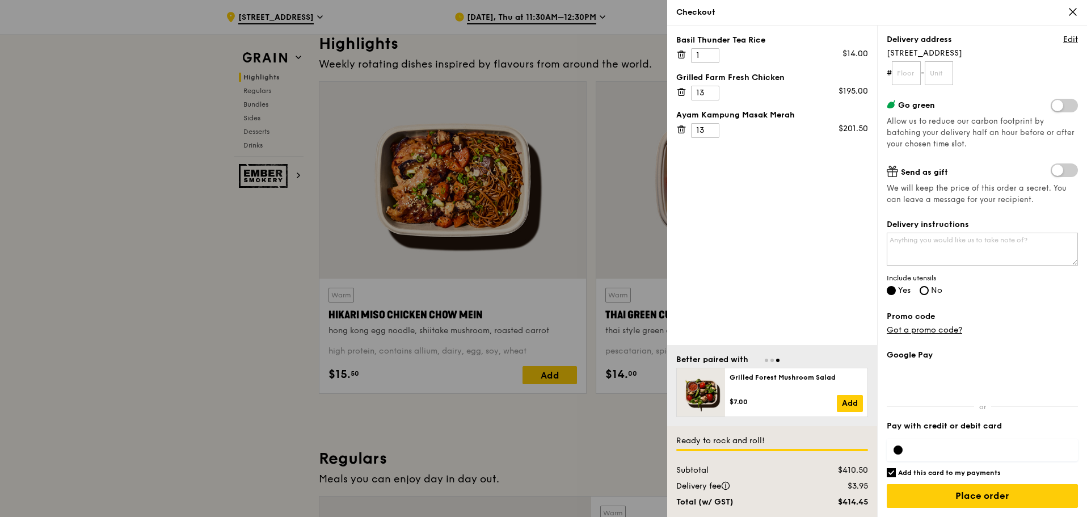
scroll to position [341, 0]
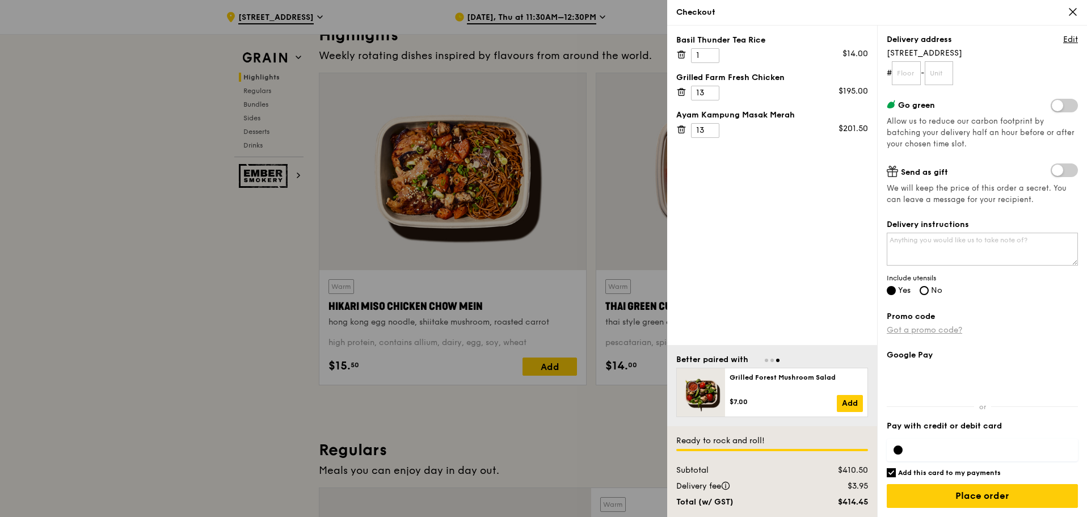
click at [949, 333] on link "Got a promo code?" at bounding box center [924, 330] width 75 height 10
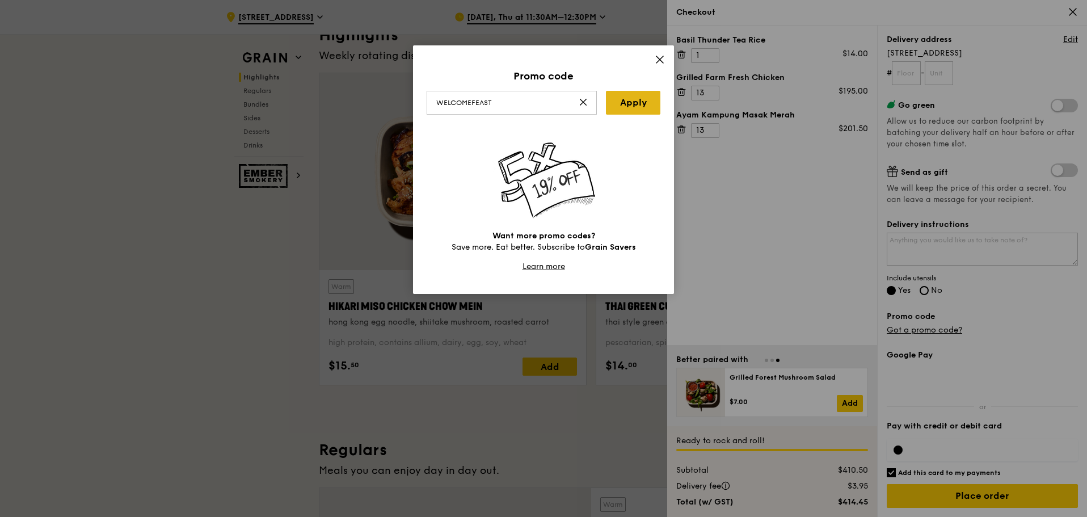
click at [634, 110] on link "Apply" at bounding box center [633, 103] width 54 height 24
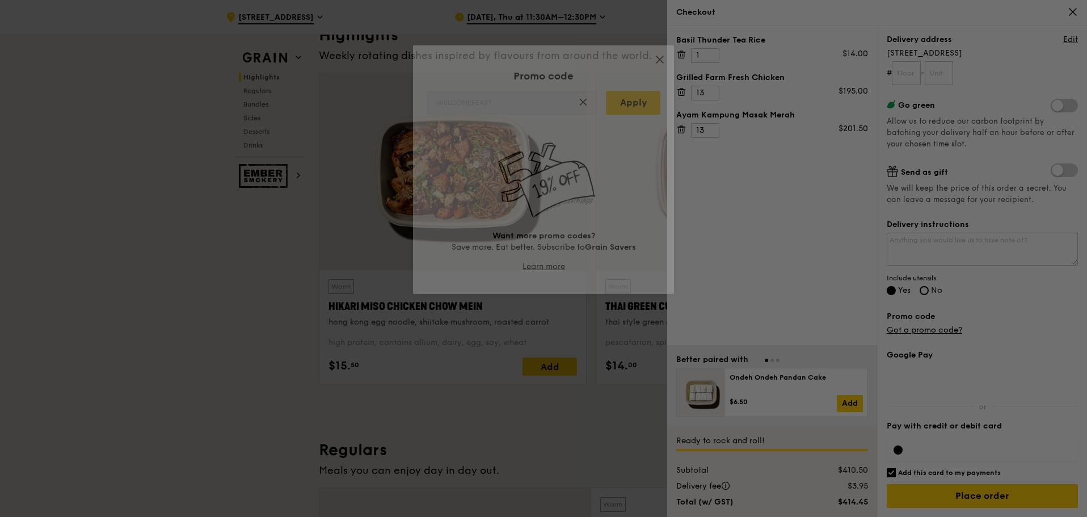
type input "WELCOMEFEAST"
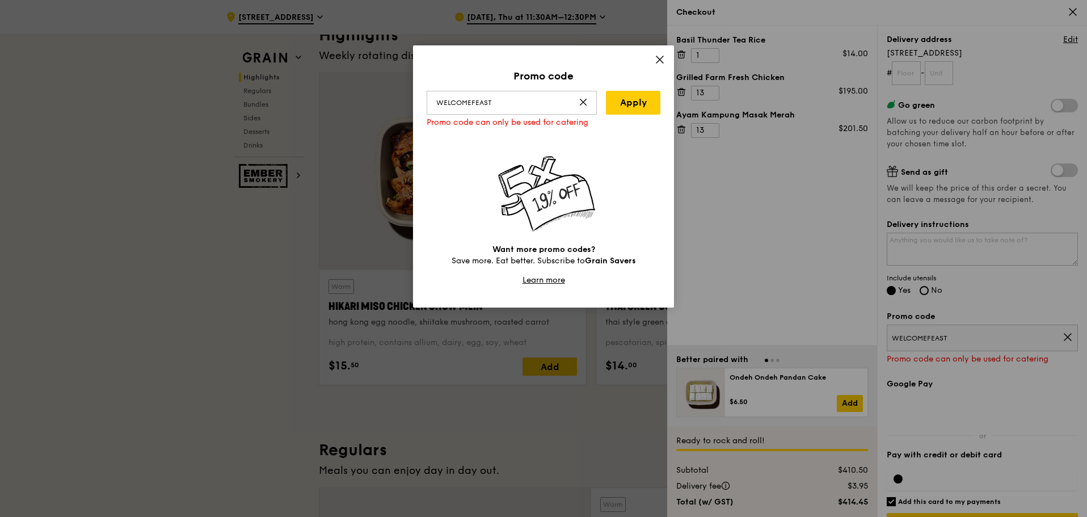
click at [1061, 337] on div "Promo code WELCOMEFEAST Apply Promo code can only be used for catering Want mor…" at bounding box center [543, 258] width 1087 height 517
click at [667, 62] on div "Promo code WELCOMEFEAST Apply Promo code can only be used for catering Want mor…" at bounding box center [543, 176] width 261 height 262
click at [663, 60] on icon at bounding box center [660, 59] width 10 height 10
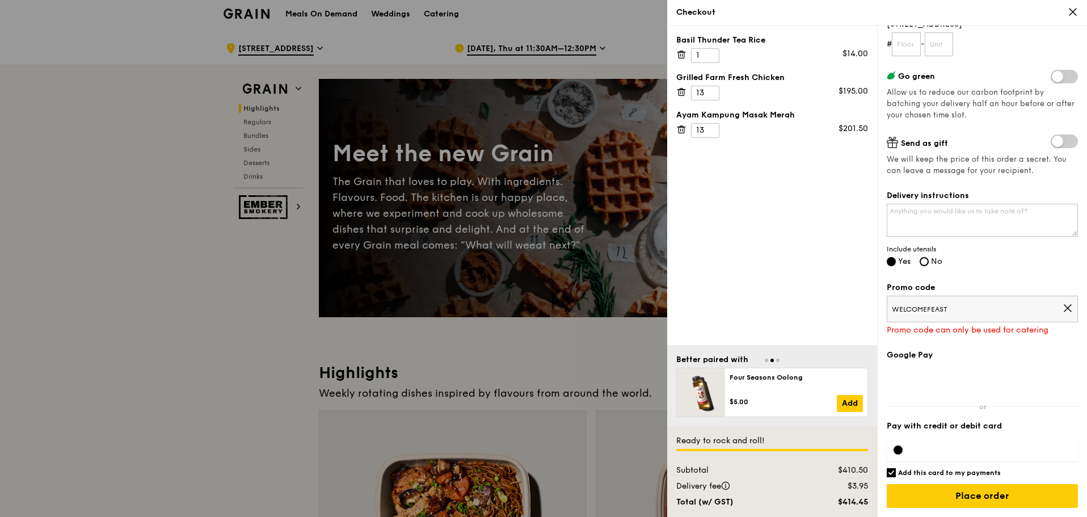
scroll to position [0, 0]
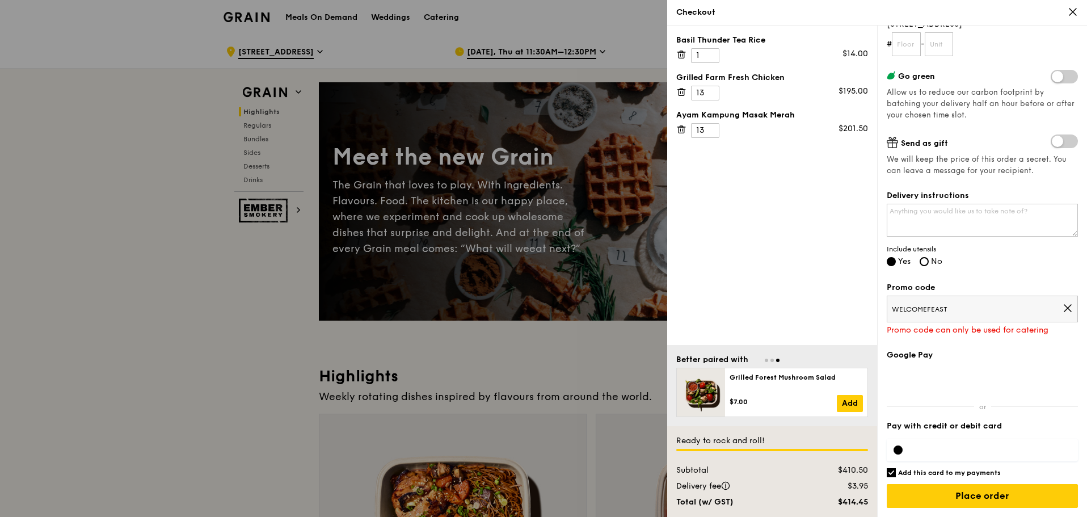
click at [1063, 308] on icon at bounding box center [1068, 308] width 10 height 10
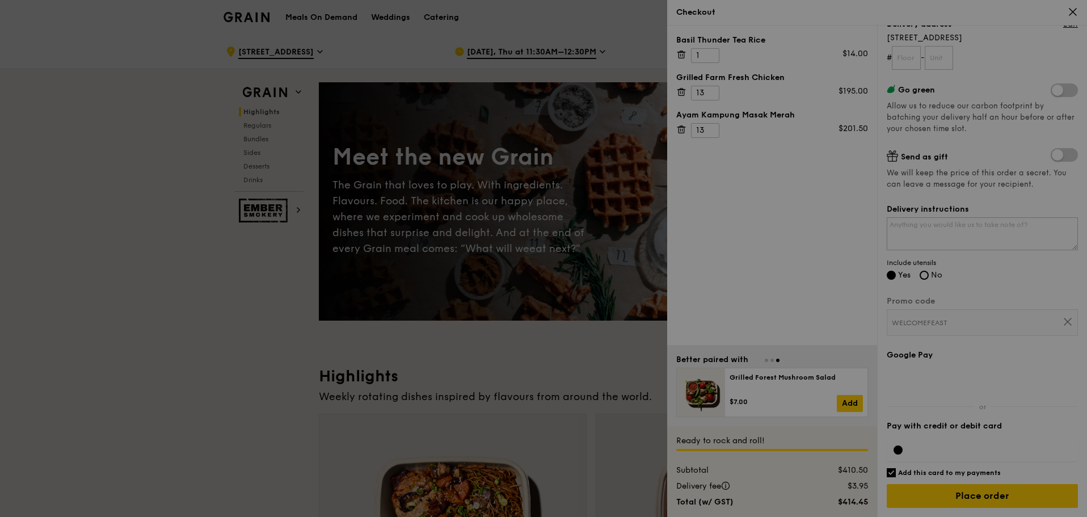
scroll to position [137, 0]
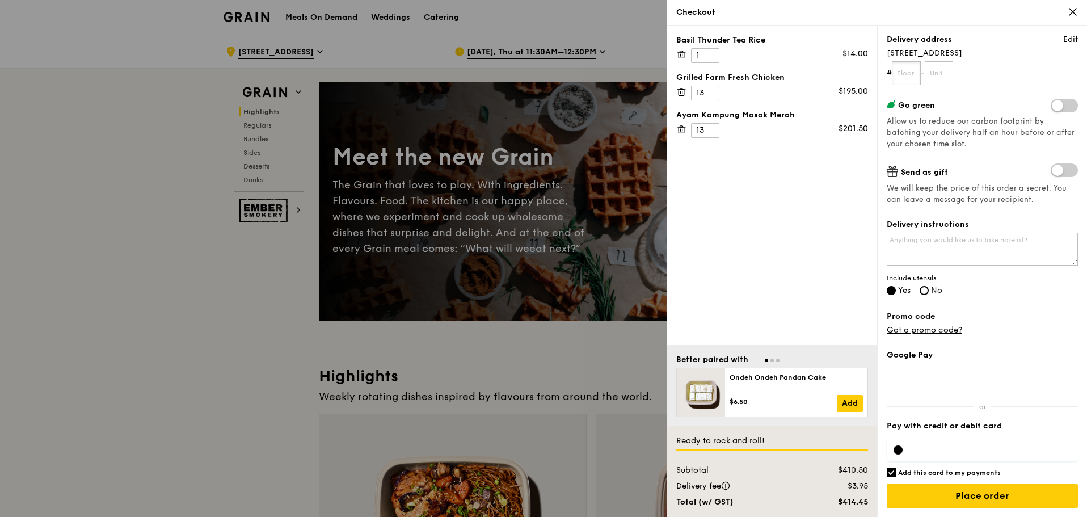
click at [915, 73] on input "text" at bounding box center [906, 73] width 29 height 24
type input "01"
click at [944, 75] on input "text" at bounding box center [939, 73] width 29 height 24
type input "00"
click at [1003, 238] on textarea "Delivery instructions" at bounding box center [982, 249] width 191 height 33
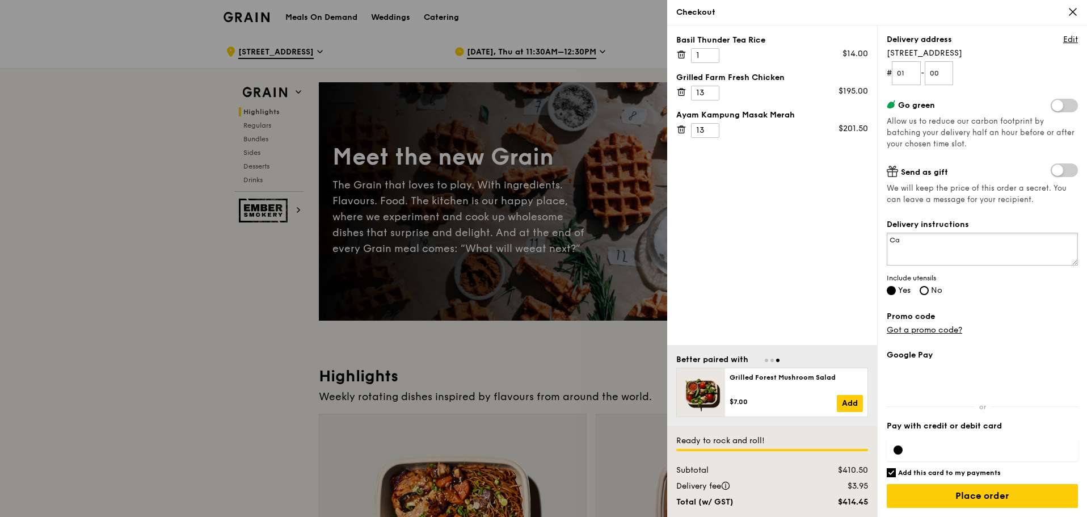
type textarea "C"
type textarea "N"
type textarea "M"
type textarea "C"
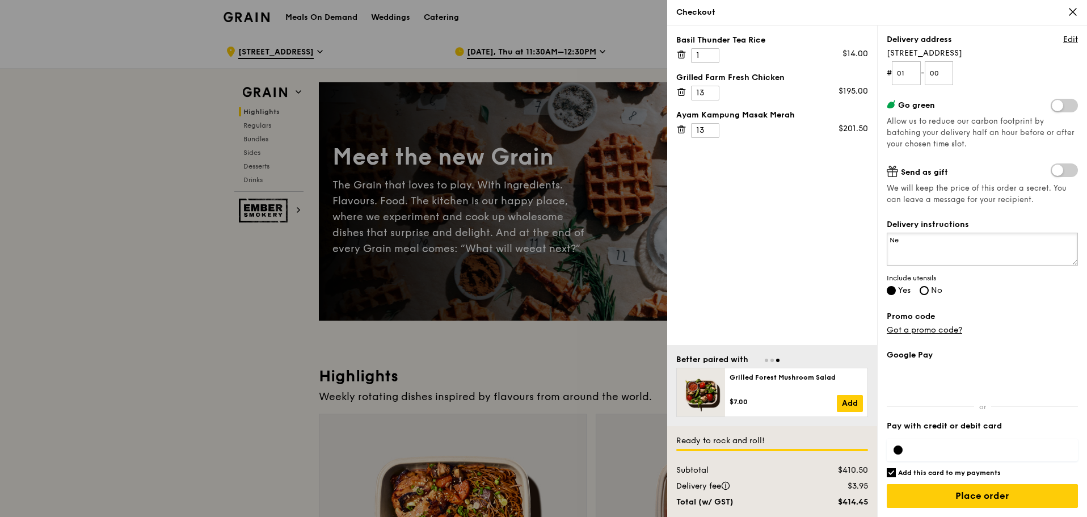
type textarea "N"
type textarea "Meet at Mr Bean and call when reach."
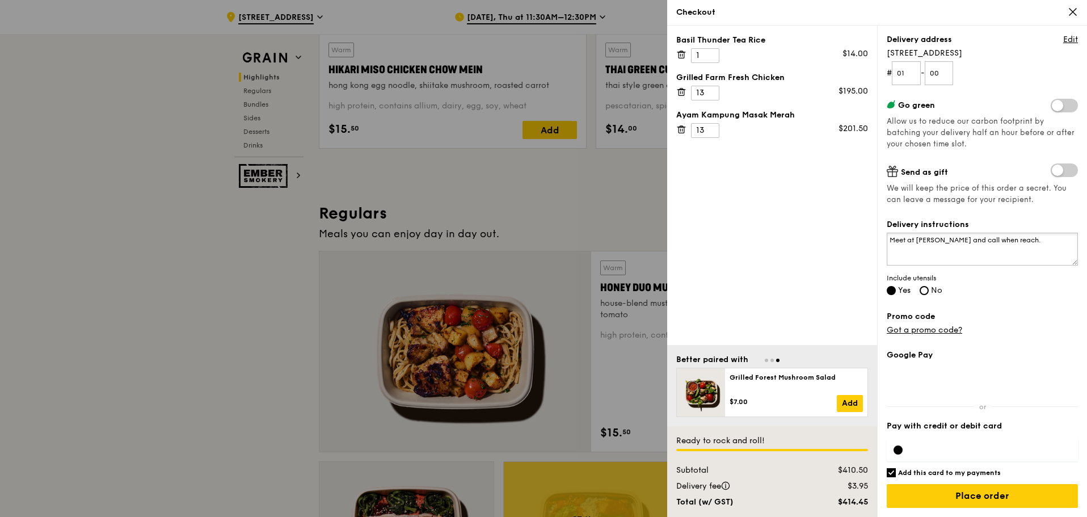
scroll to position [738, 0]
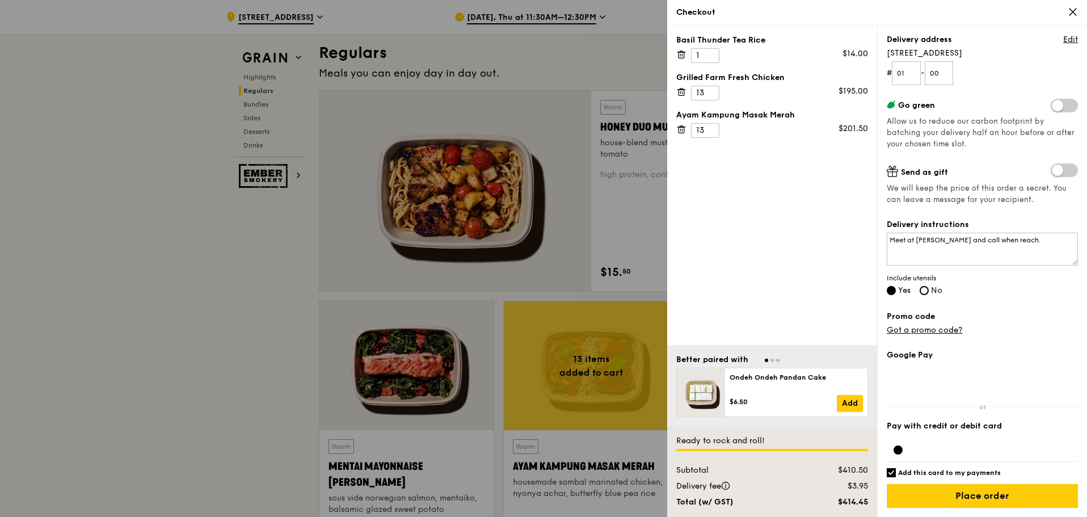
click at [1075, 10] on icon at bounding box center [1073, 12] width 7 height 7
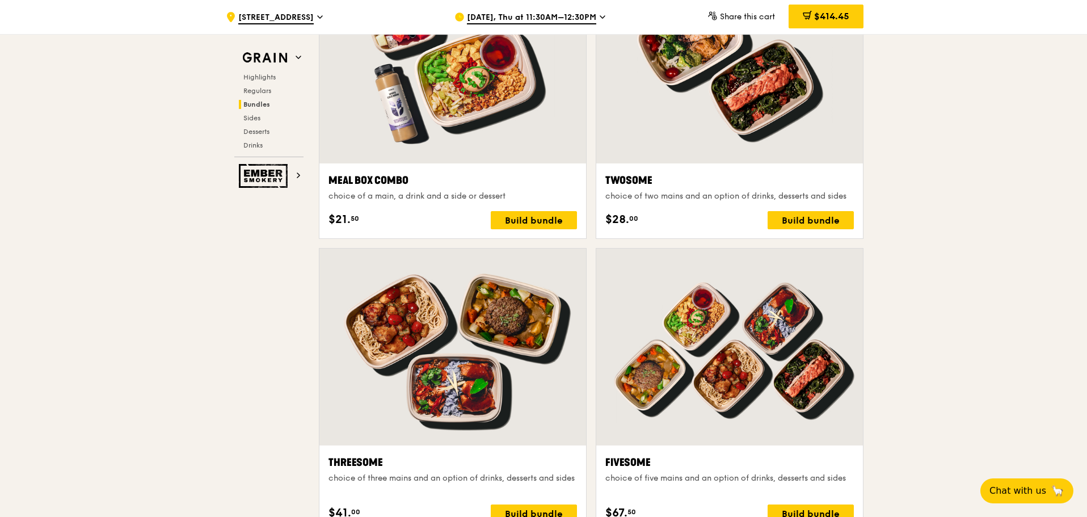
scroll to position [1816, 0]
